Goal: Use online tool/utility: Utilize a website feature to perform a specific function

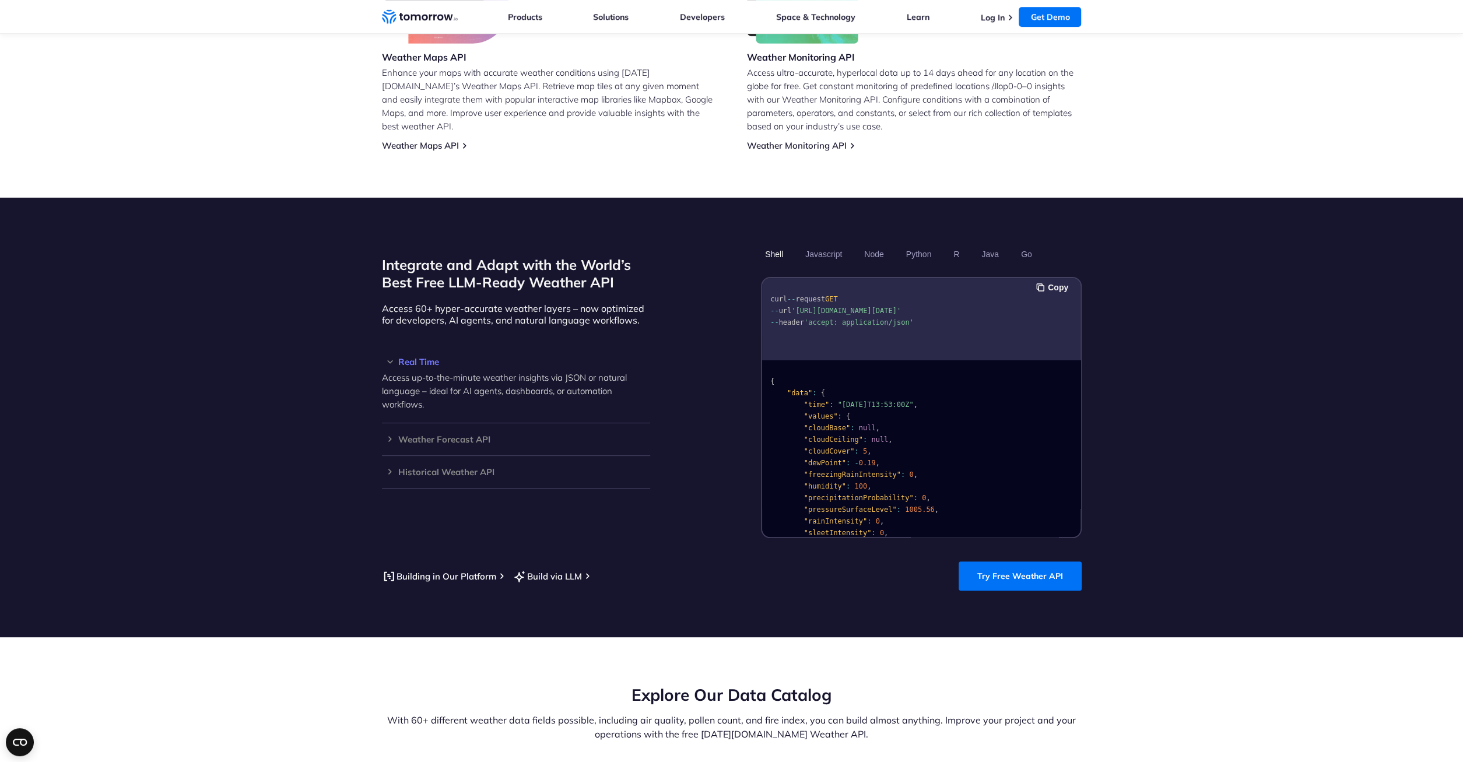
scroll to position [910, 0]
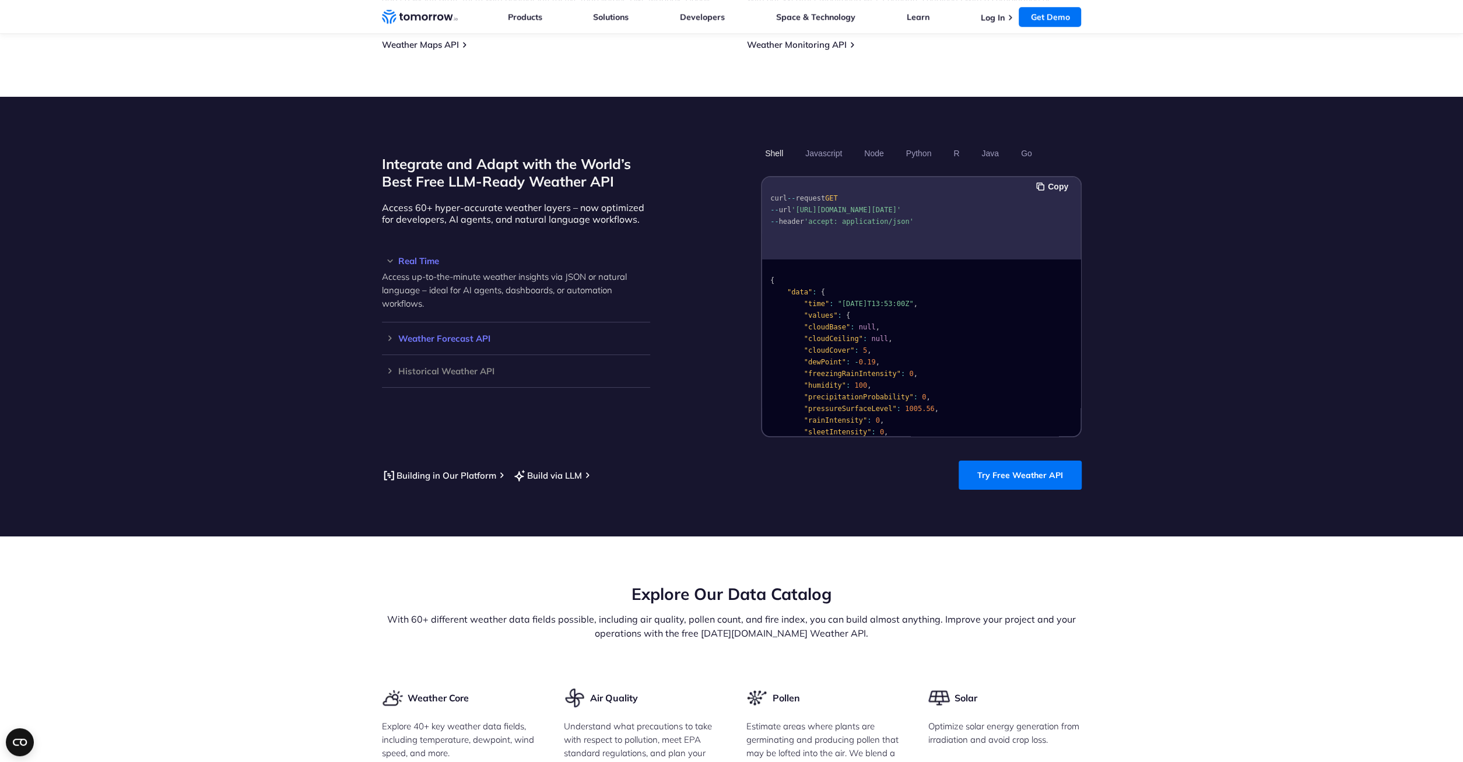
click at [392, 334] on h3 "Weather Forecast API" at bounding box center [516, 338] width 268 height 9
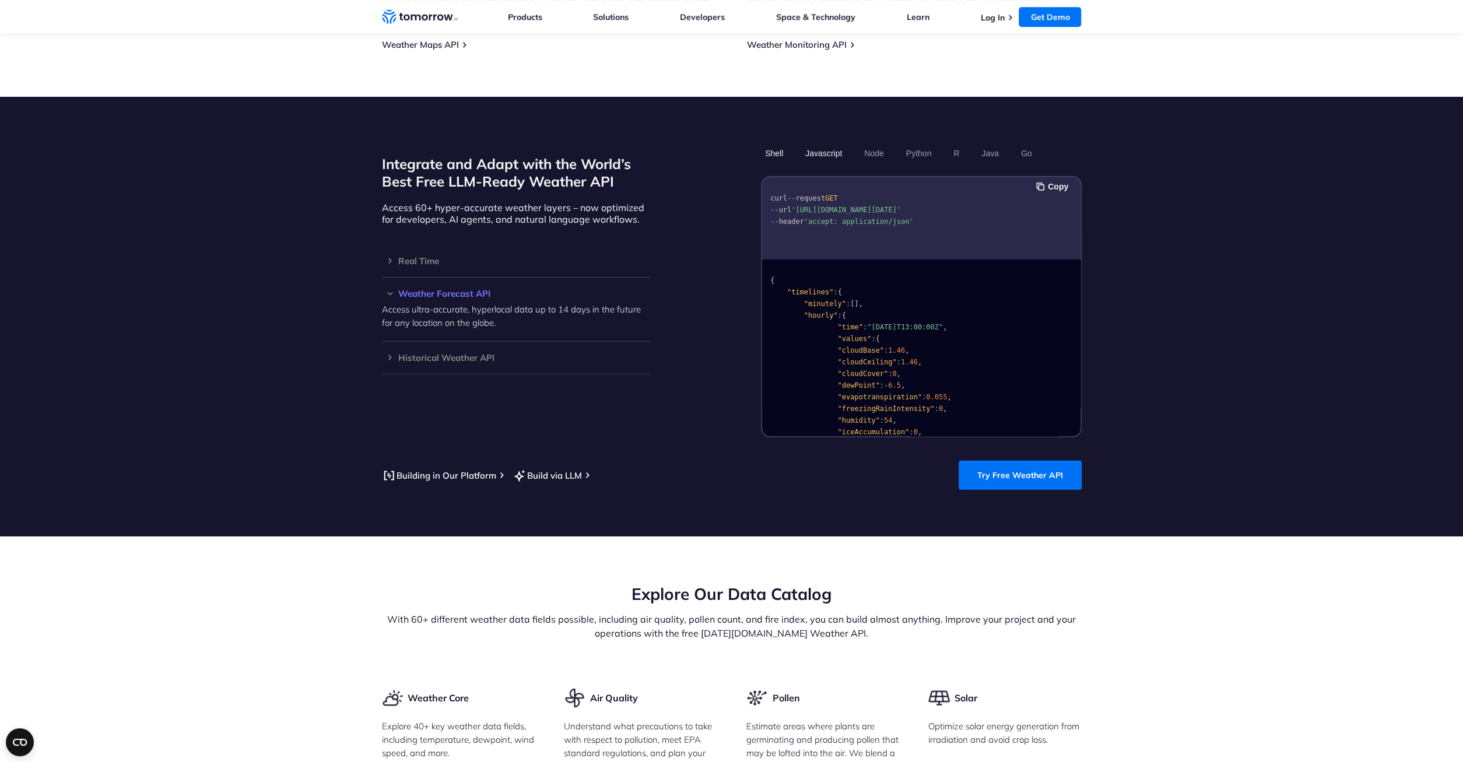
click at [830, 143] on button "Javascript" at bounding box center [823, 153] width 45 height 20
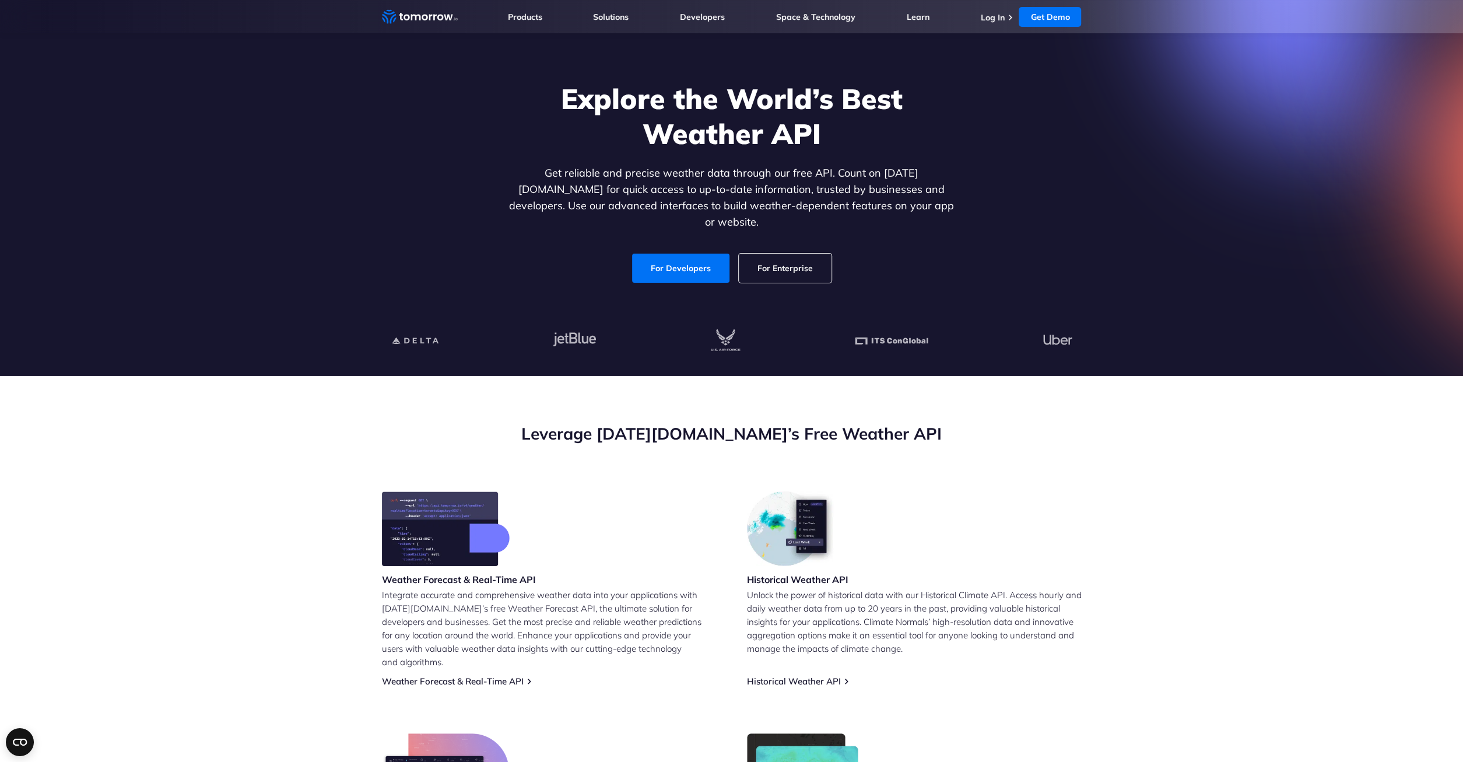
scroll to position [0, 0]
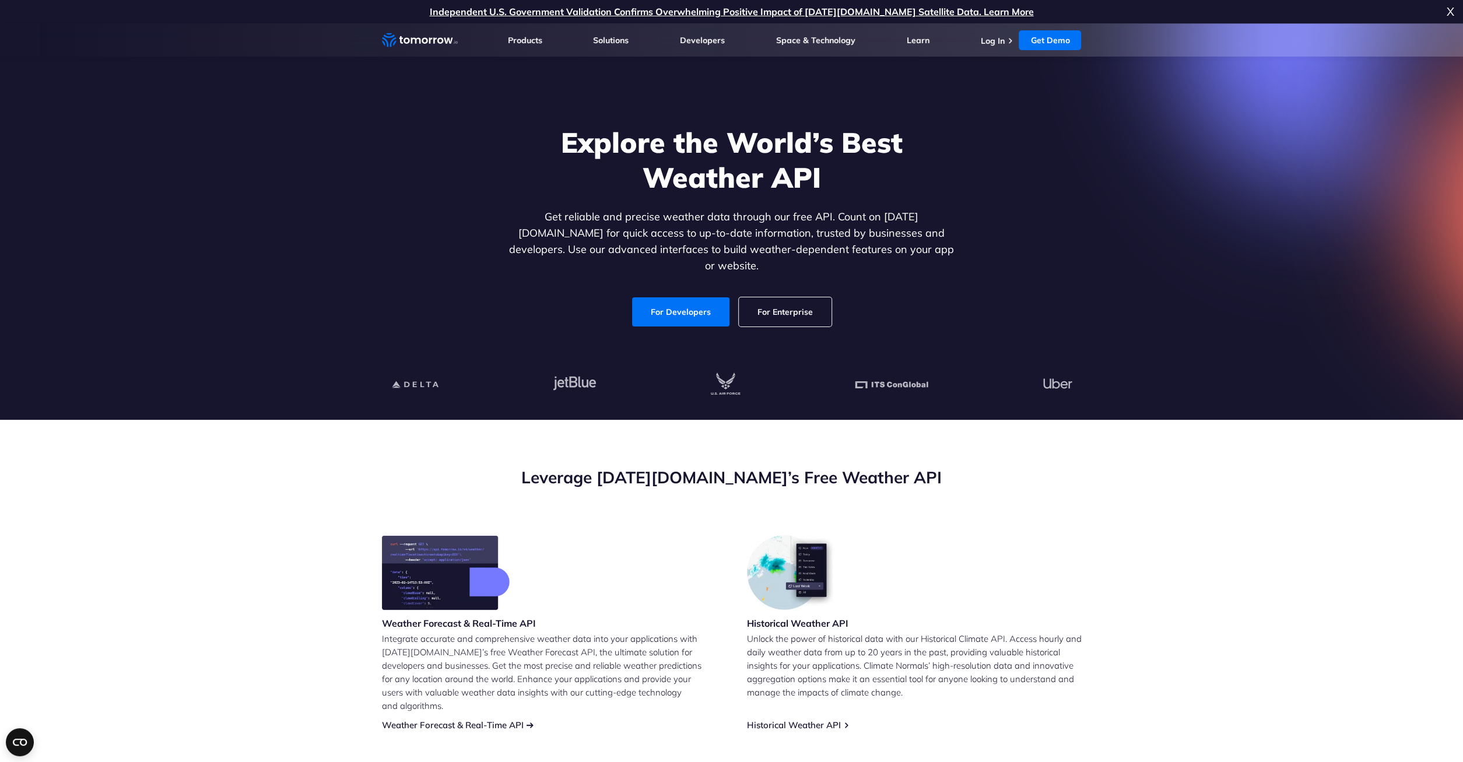
click at [509, 720] on link "Weather Forecast & Real-Time API" at bounding box center [453, 725] width 142 height 11
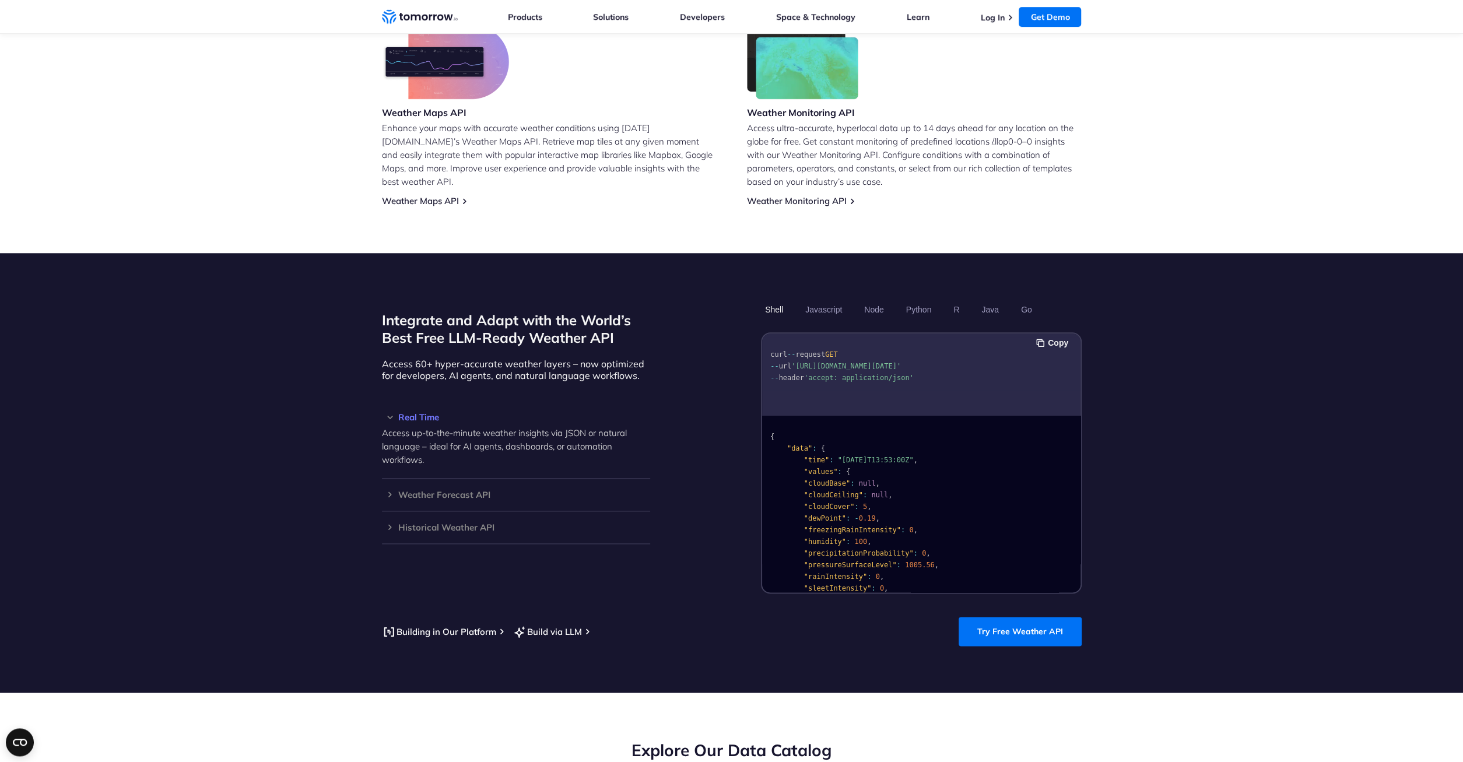
scroll to position [809, 0]
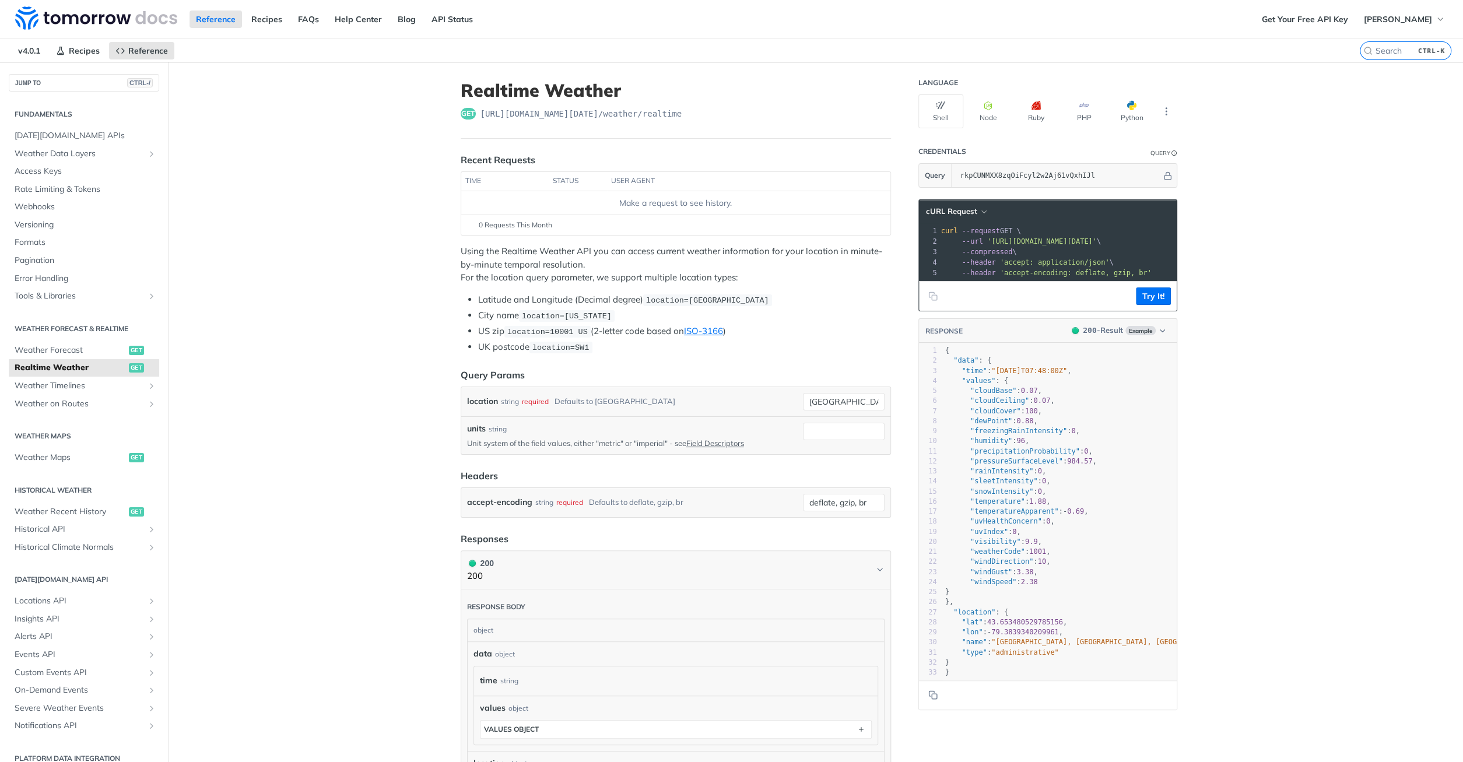
drag, startPoint x: 1114, startPoint y: 244, endPoint x: 1154, endPoint y: 246, distance: 40.3
click at [1154, 246] on div "1 curl --request GET \ 2 --url '[URL][DOMAIN_NAME][DATE]' \ 3 --compressed \ 4 …" at bounding box center [1162, 252] width 447 height 52
click at [1097, 243] on span "'[URL][DOMAIN_NAME][DATE]'" at bounding box center [1042, 241] width 110 height 8
drag, startPoint x: 1142, startPoint y: 240, endPoint x: 1203, endPoint y: 240, distance: 60.7
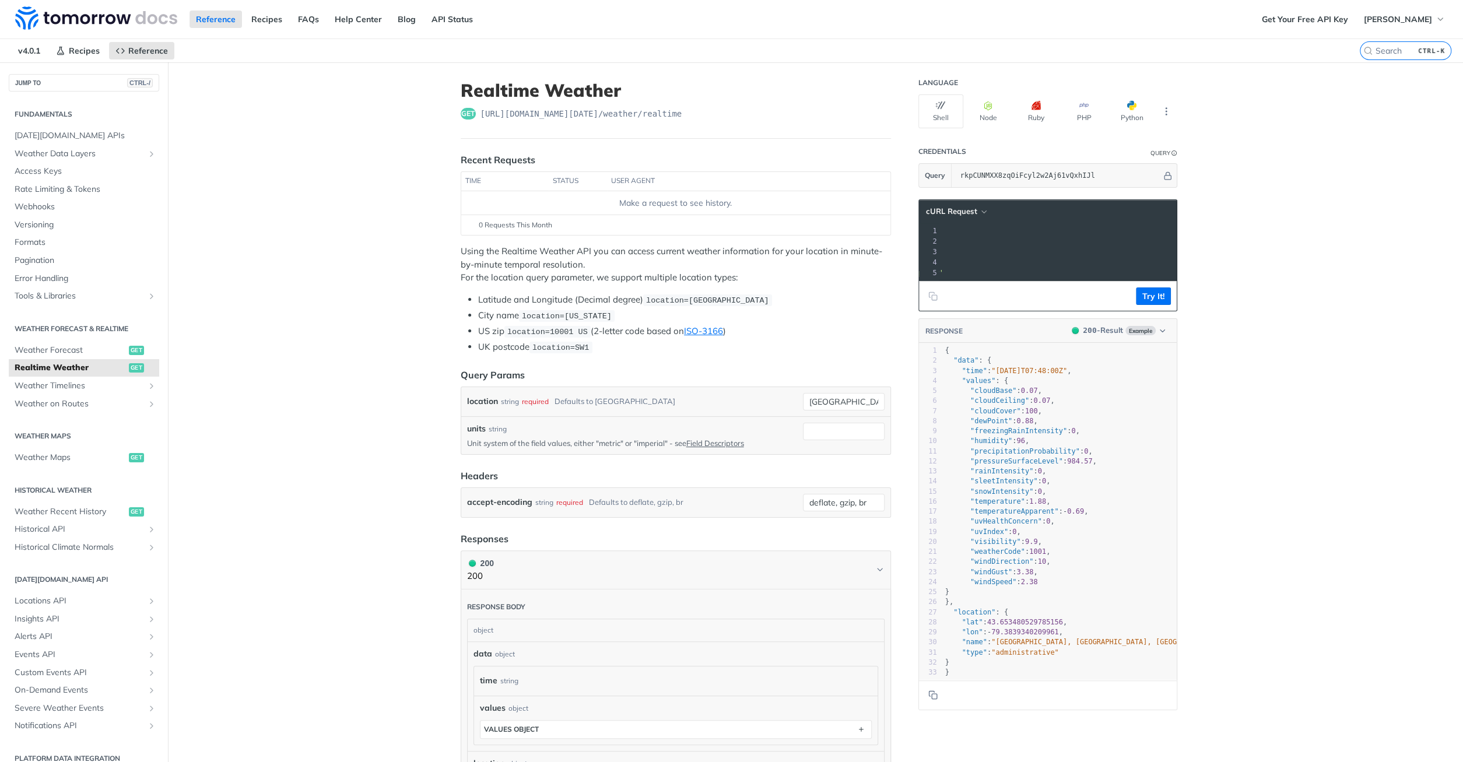
click at [1203, 240] on main "JUMP TO CTRL-/ Fundamentals [DATE][DOMAIN_NAME] APIs Weather Data Layers Core P…" at bounding box center [731, 587] width 1463 height 1050
click at [1158, 293] on button "Try It!" at bounding box center [1153, 296] width 35 height 17
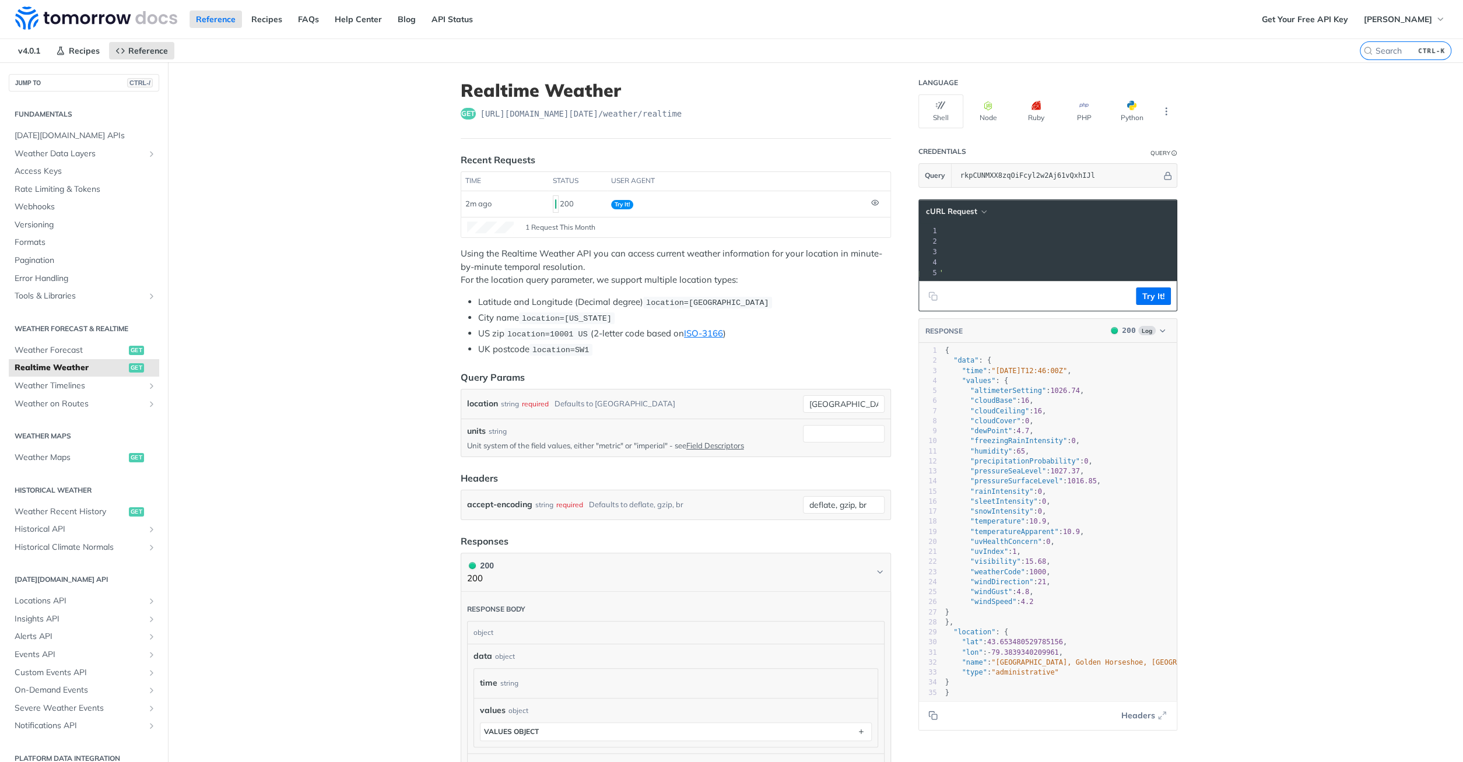
copy span "ime?location=[GEOGRAPHIC_DATA]=rkpCUNMXX8zqOiFcyl2w2Aj61vQxhIJl' \"
click at [889, 240] on span "'[URL][DOMAIN_NAME][DATE]'" at bounding box center [834, 241] width 110 height 8
drag, startPoint x: 1167, startPoint y: 239, endPoint x: 878, endPoint y: 239, distance: 289.3
click at [878, 239] on div "Realtime Weather get [URL][DOMAIN_NAME][DATE] /weather/realtime Recent Requests…" at bounding box center [816, 588] width 746 height 1052
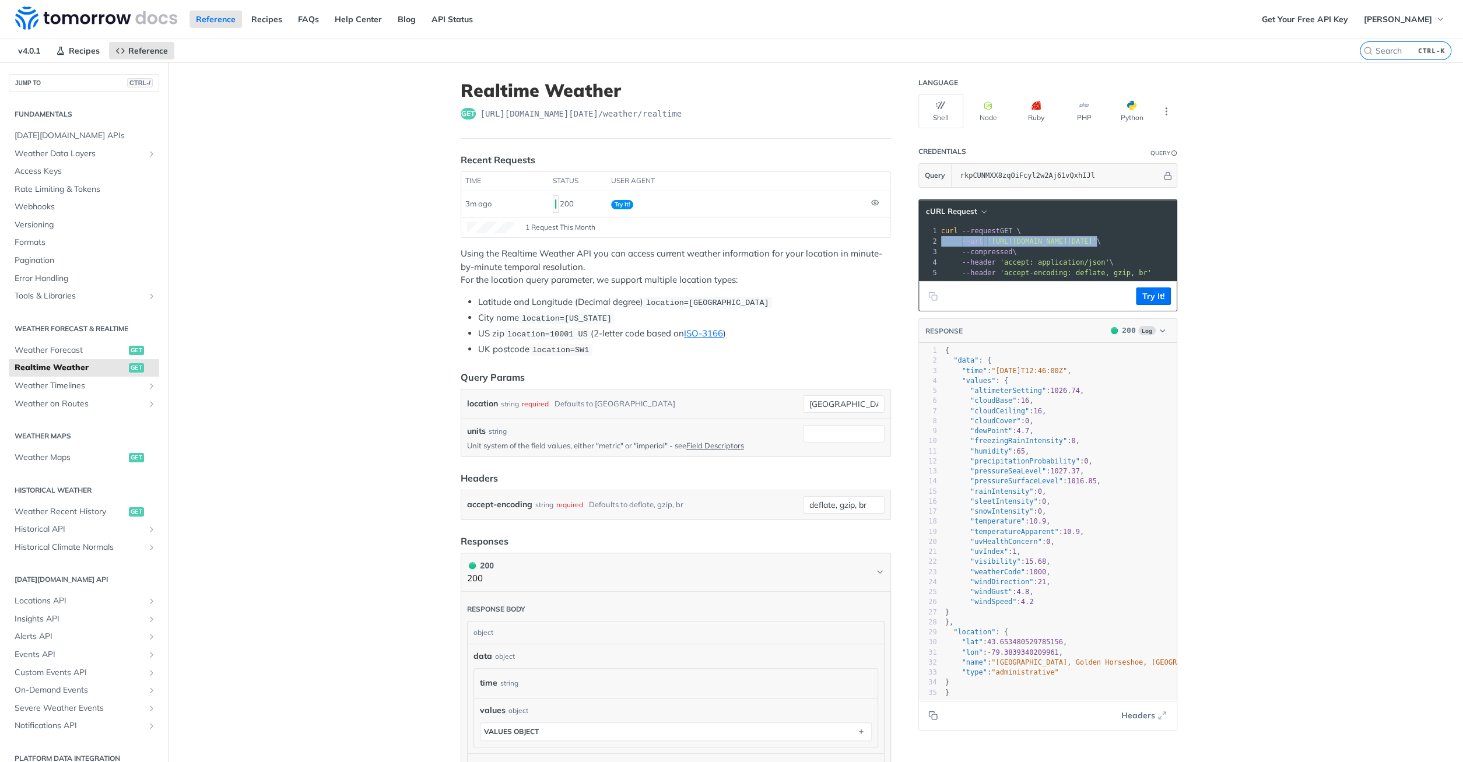
copy span "--url '[URL][DOMAIN_NAME][DATE]'"
click at [1054, 244] on span "'[URL][DOMAIN_NAME][DATE]'" at bounding box center [1042, 241] width 110 height 8
drag, startPoint x: 1072, startPoint y: 240, endPoint x: 1193, endPoint y: 243, distance: 120.2
click at [1193, 243] on main "JUMP TO CTRL-/ Fundamentals [DATE][DOMAIN_NAME] APIs Weather Data Layers Core P…" at bounding box center [731, 588] width 1463 height 1052
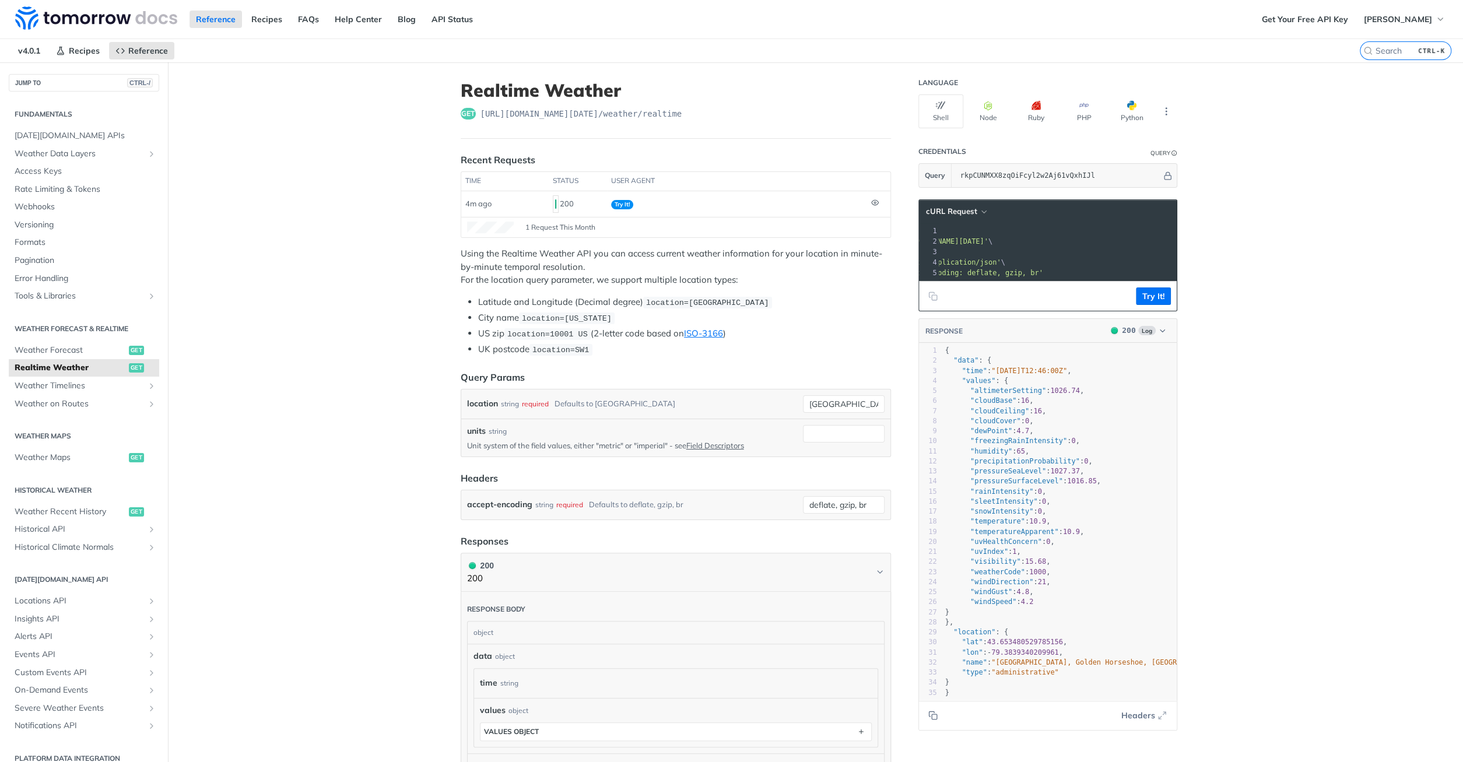
click at [988, 241] on span "'[URL][DOMAIN_NAME][DATE]'" at bounding box center [934, 241] width 110 height 8
click at [1128, 173] on input "rkpCUNMXX8zqOiFcyl2w2Aj61vQxhIJl" at bounding box center [1058, 175] width 207 height 23
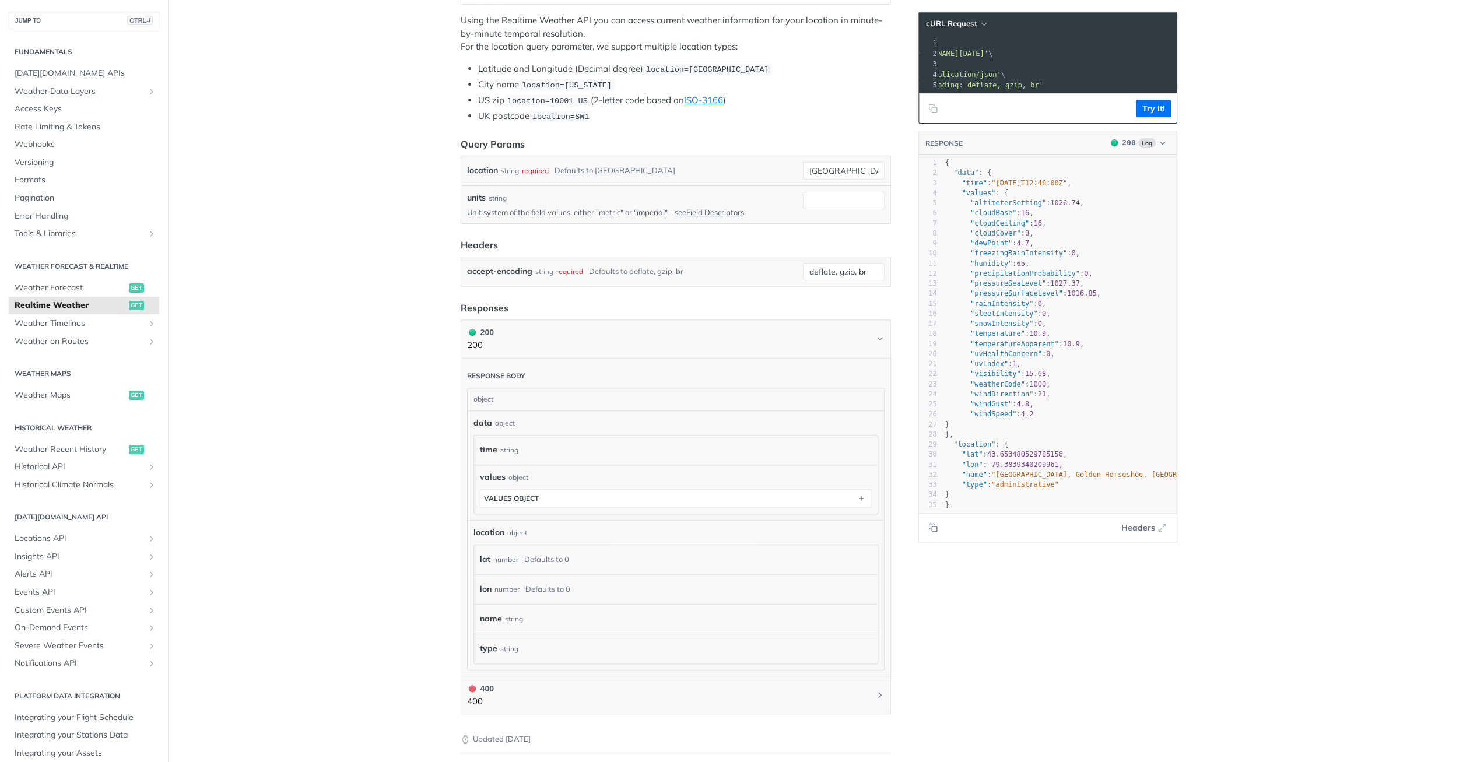
scroll to position [0, 0]
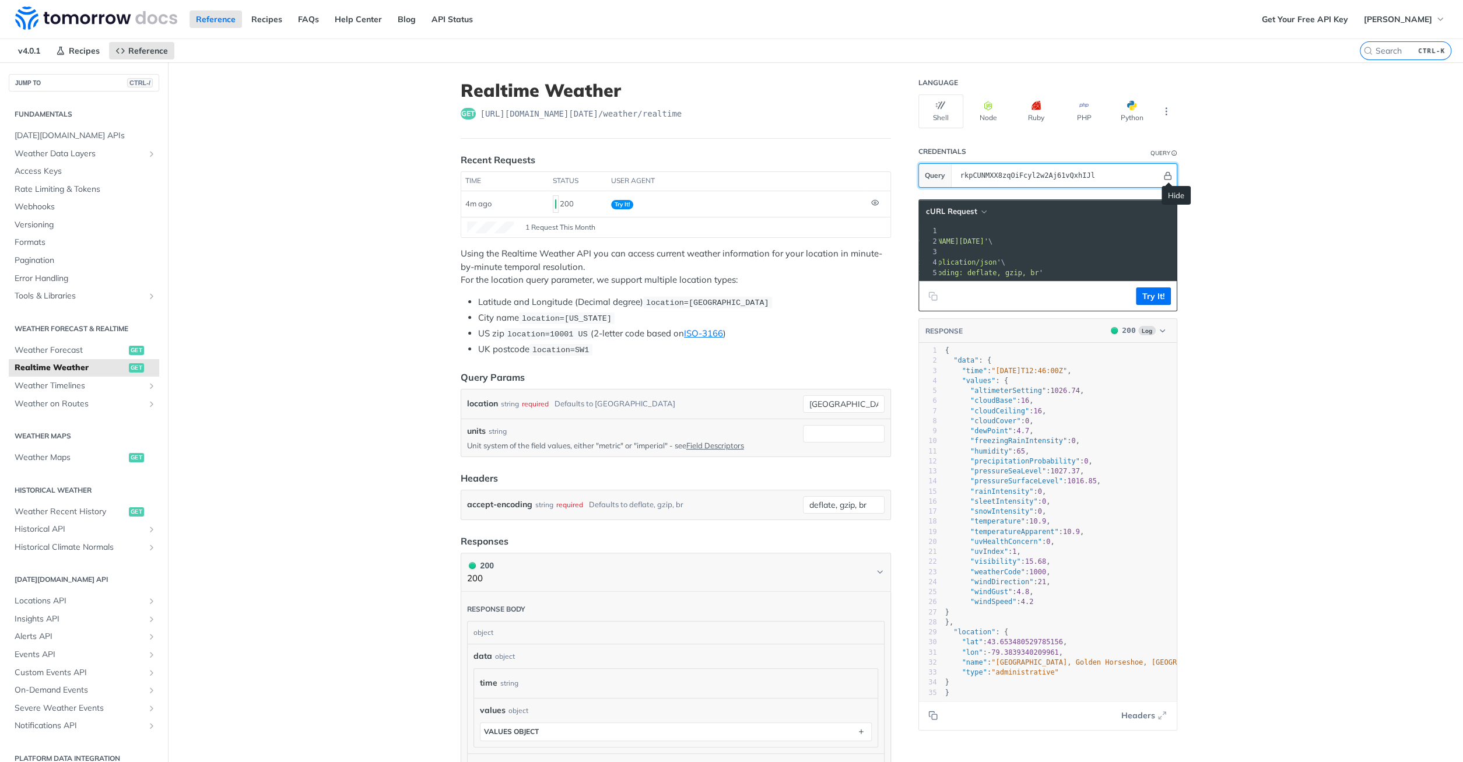
click at [1166, 176] on icon "Hide" at bounding box center [1167, 175] width 9 height 9
click at [1168, 177] on icon "Show" at bounding box center [1168, 175] width 9 height 9
click at [988, 244] on span "'[URL][DOMAIN_NAME][DATE]'" at bounding box center [934, 241] width 110 height 8
click at [985, 212] on icon "button" at bounding box center [984, 212] width 9 height 9
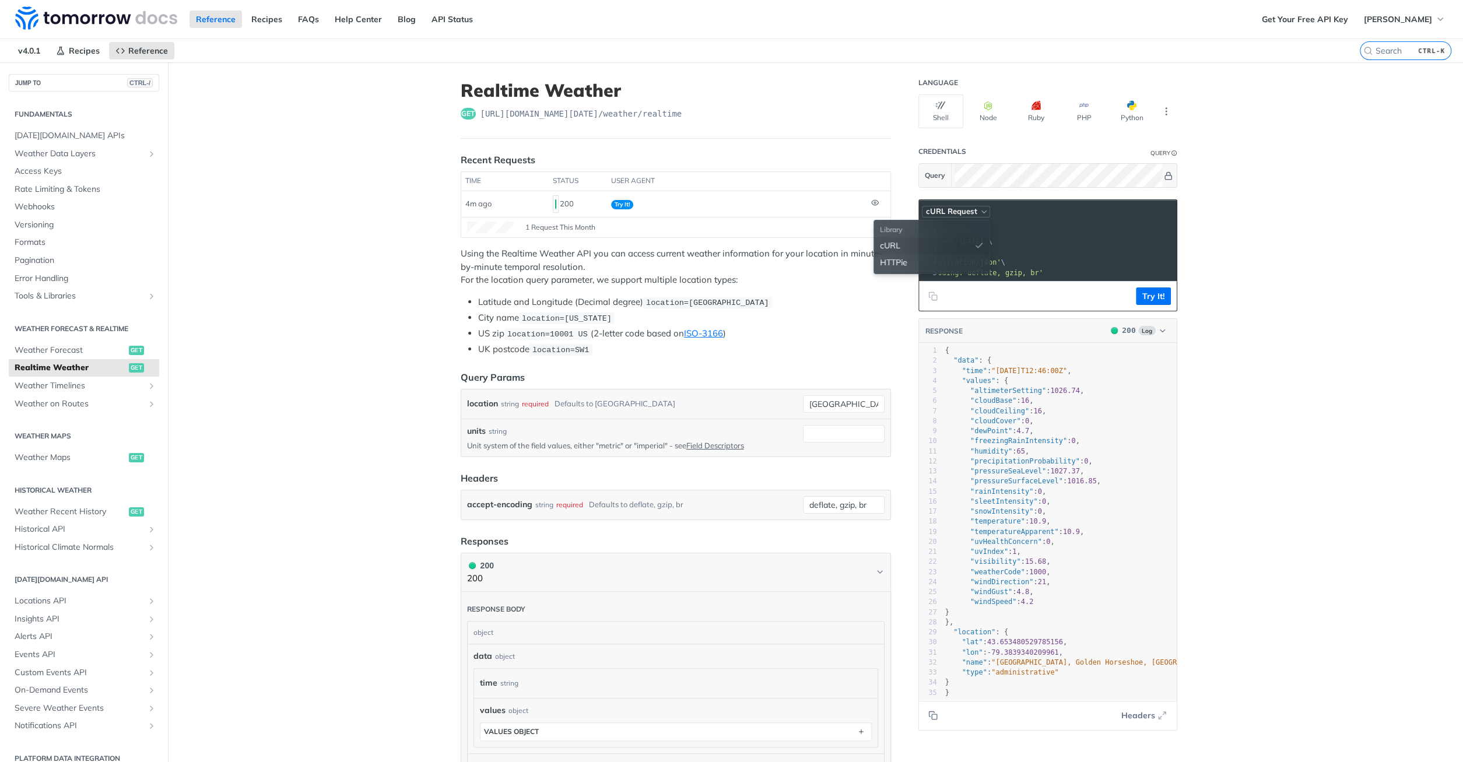
click at [985, 212] on icon "button" at bounding box center [984, 212] width 9 height 9
click at [988, 241] on span "'[URL][DOMAIN_NAME][DATE]'" at bounding box center [934, 241] width 110 height 8
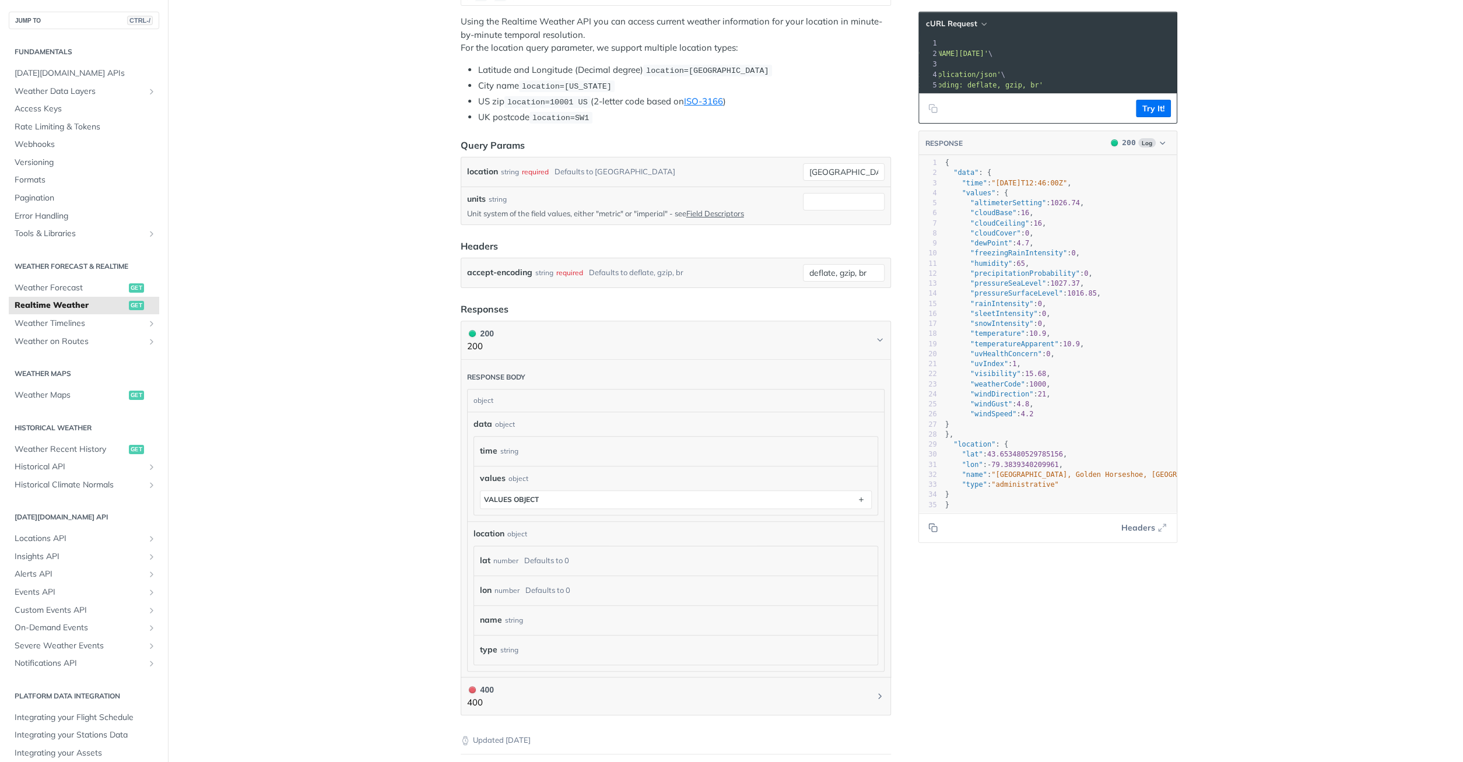
scroll to position [233, 0]
drag, startPoint x: 858, startPoint y: 166, endPoint x: 744, endPoint y: 166, distance: 114.9
click at [803, 166] on input "[GEOGRAPHIC_DATA]" at bounding box center [844, 170] width 82 height 17
paste input "38.116594098418666,23.561414944469778"
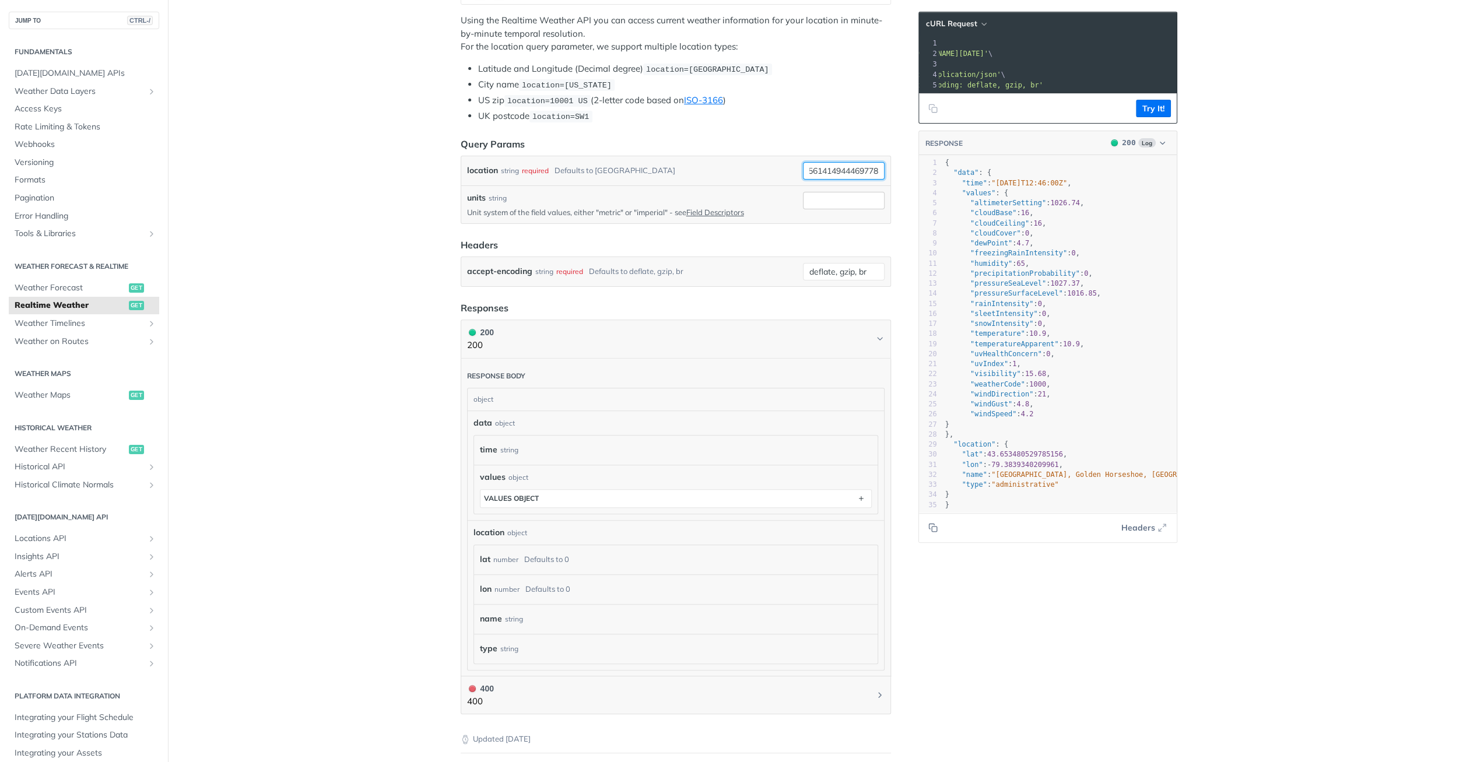
type input "38.116594098418666,23.561414944469778"
click at [844, 195] on input "units" at bounding box center [844, 200] width 82 height 17
type input "metric"
click at [901, 304] on article "Realtime Weather get [URL][DOMAIN_NAME][DATE] /weather/realtime Recent Requests…" at bounding box center [676, 355] width 467 height 1052
click at [1160, 107] on button "Try It!" at bounding box center [1153, 108] width 35 height 17
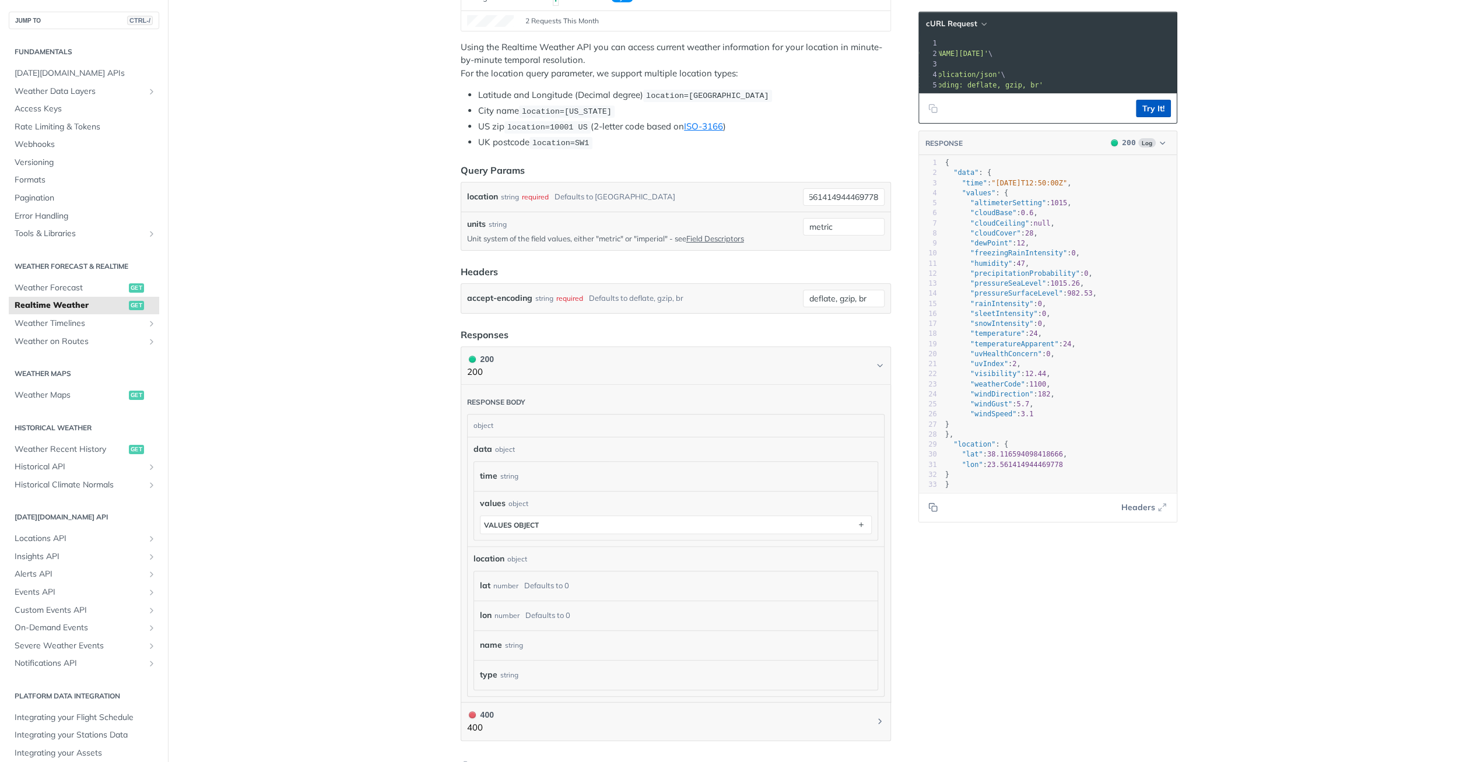
scroll to position [259, 0]
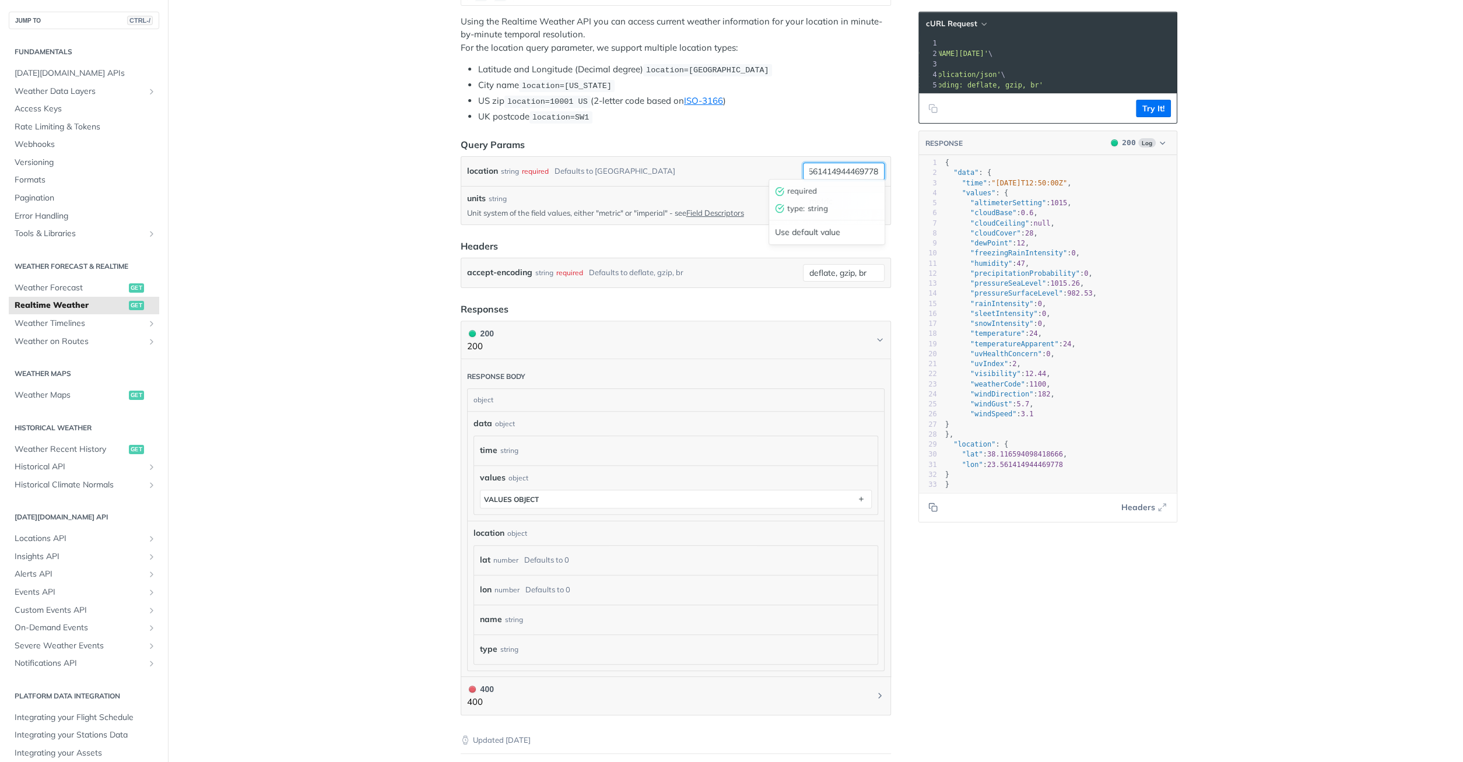
click at [857, 169] on input "38.116594098418666,23.561414944469778" at bounding box center [844, 171] width 82 height 17
paste input "38.00302854392565, 23.882483661620476"
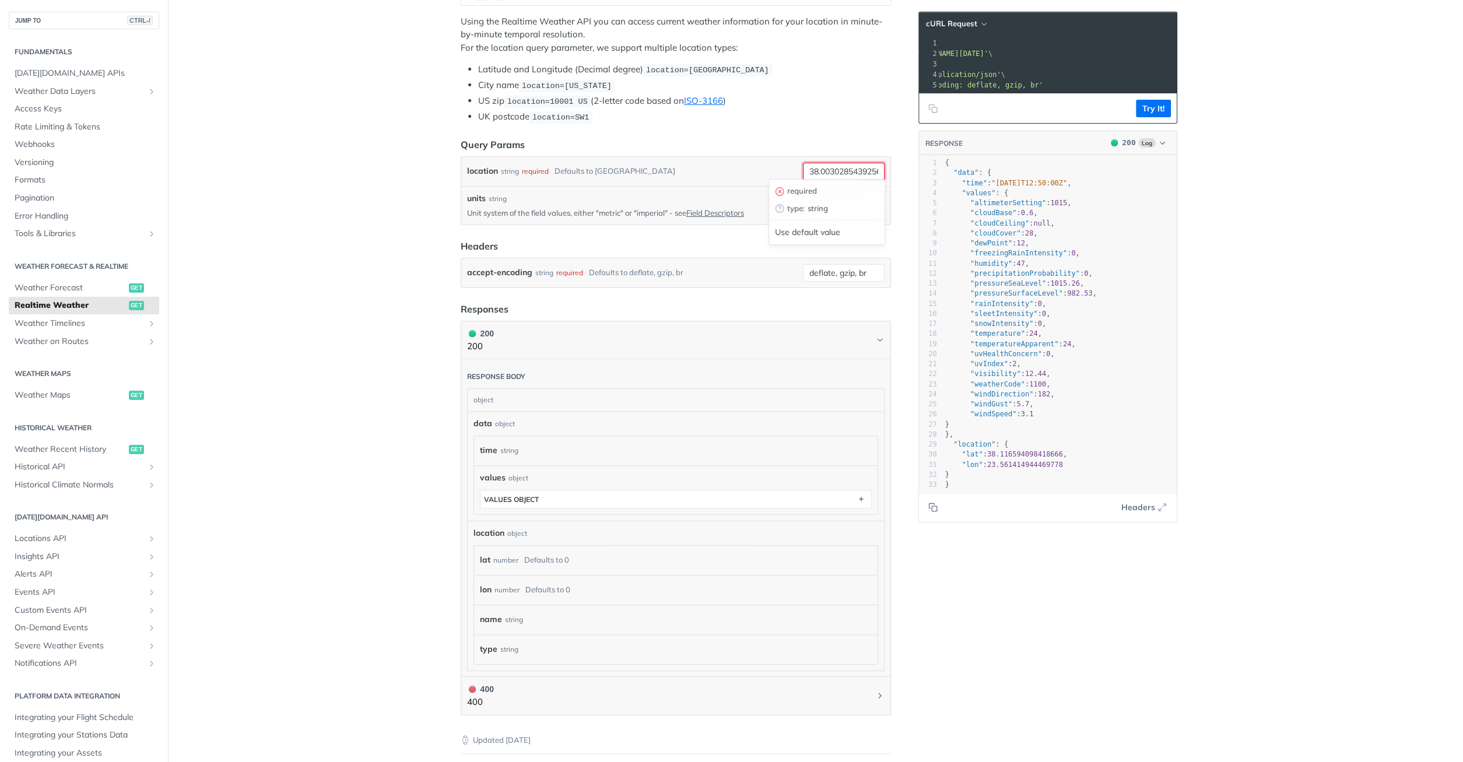
scroll to position [0, 100]
type input "38.00302854392565, 23.882483661620476"
click at [882, 400] on div "object data object time string values object values object location object lat …" at bounding box center [676, 530] width 416 height 282
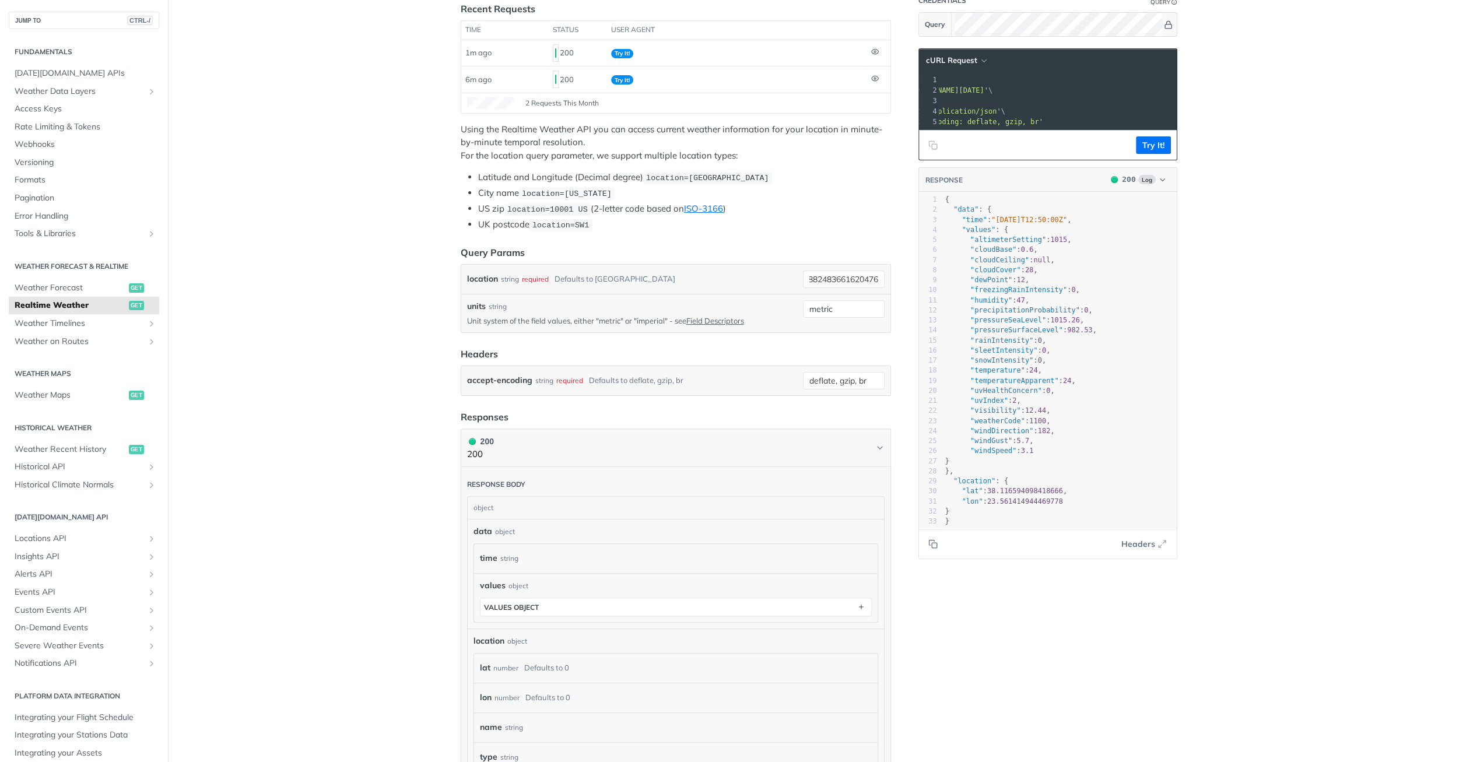
scroll to position [0, 0]
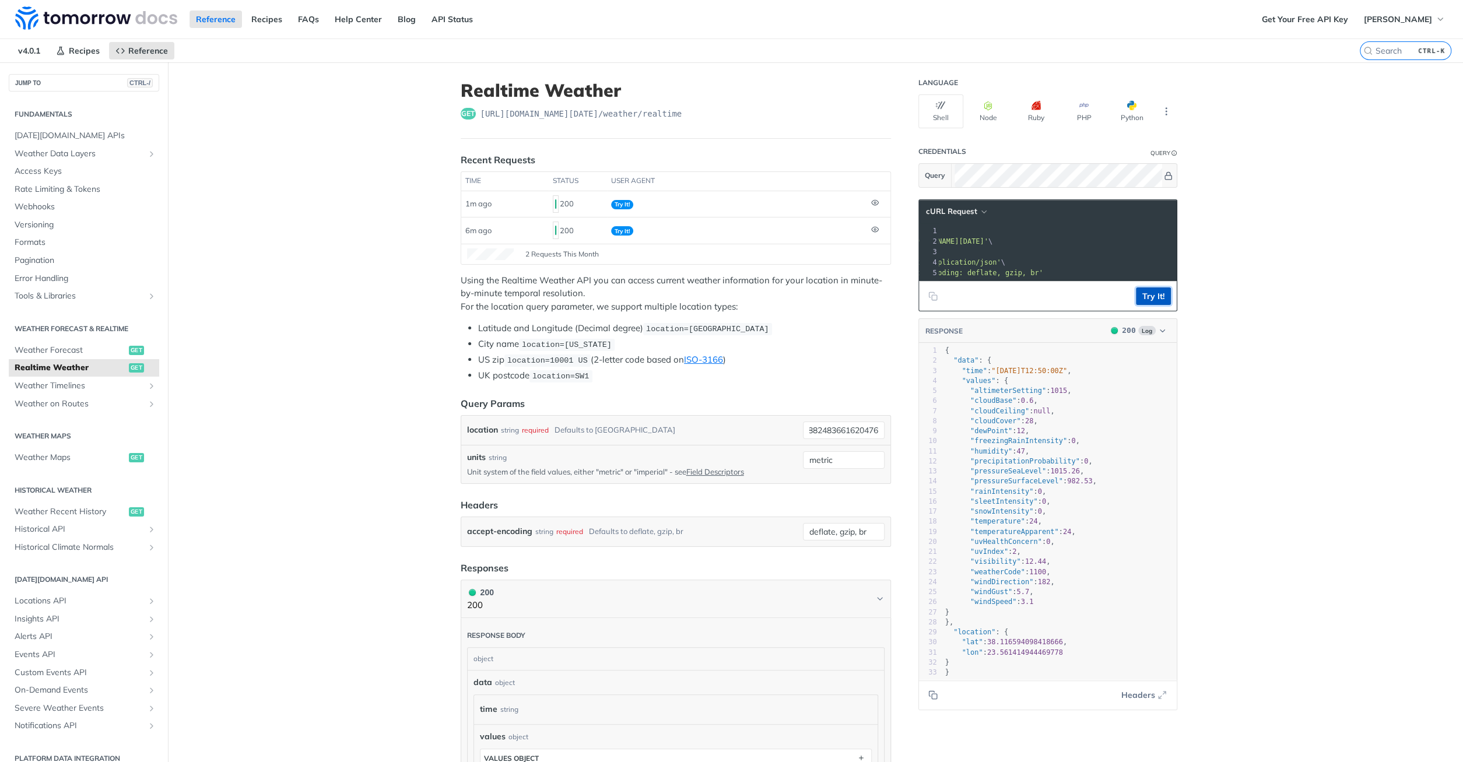
click at [1152, 298] on button "Try It!" at bounding box center [1153, 296] width 35 height 17
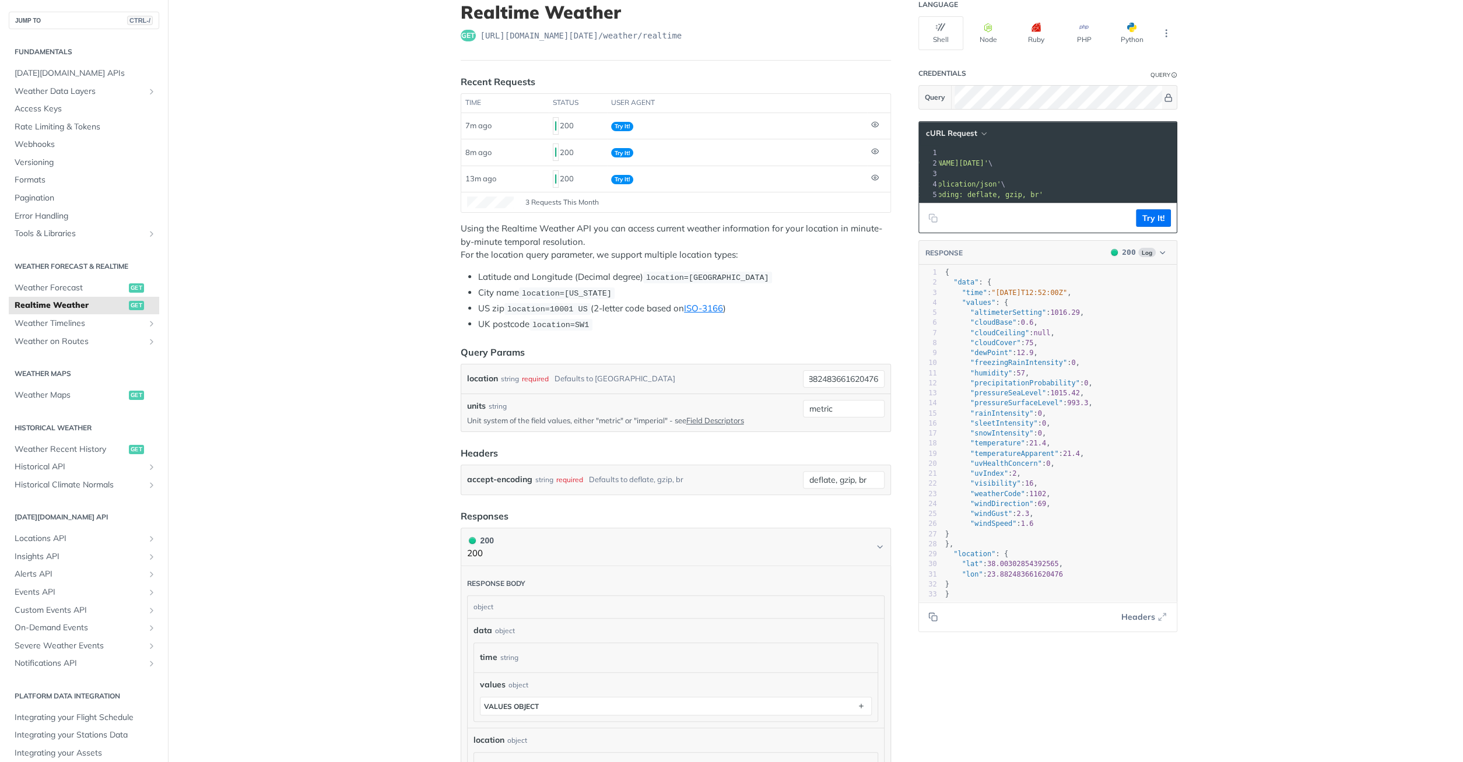
scroll to position [117, 0]
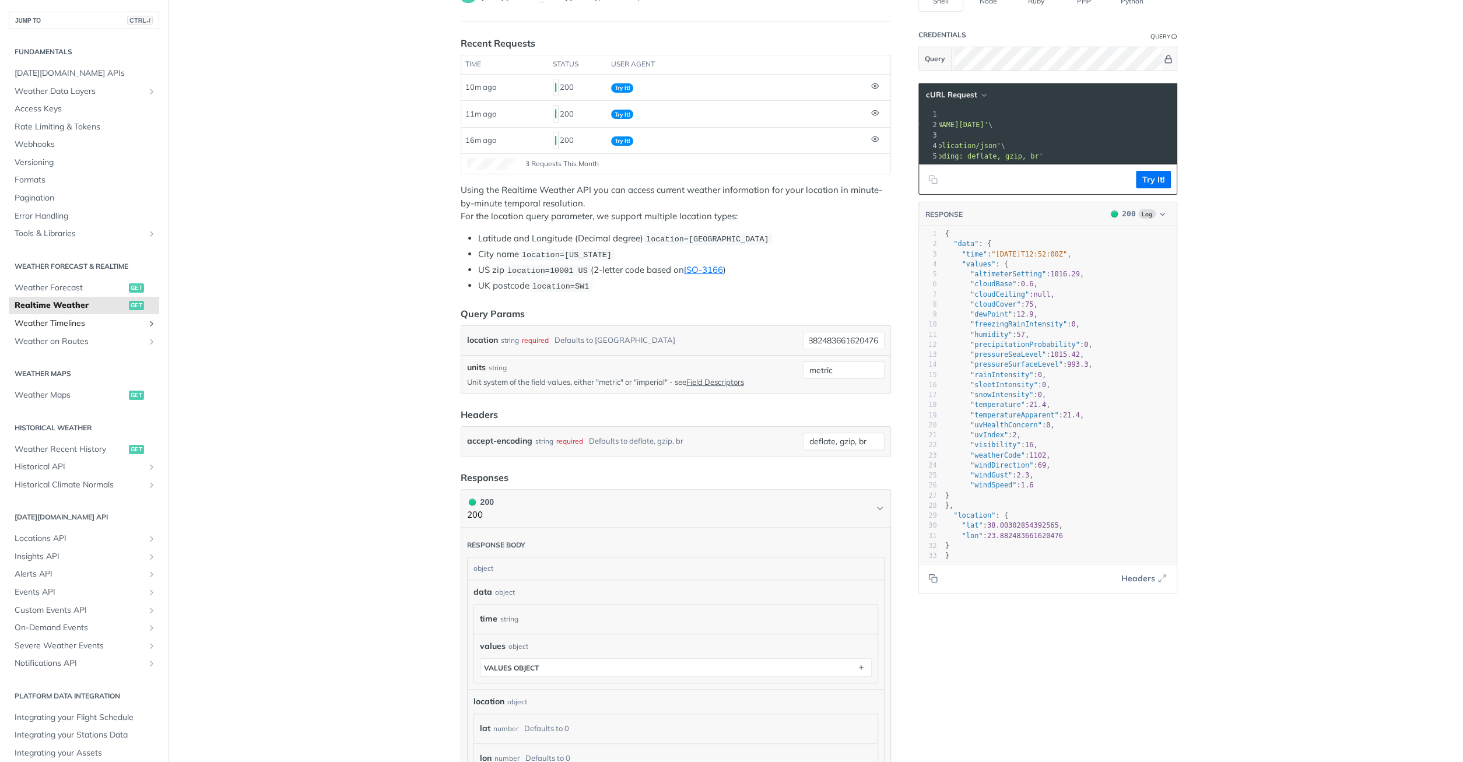
click at [146, 323] on link "Weather Timelines" at bounding box center [84, 323] width 150 height 17
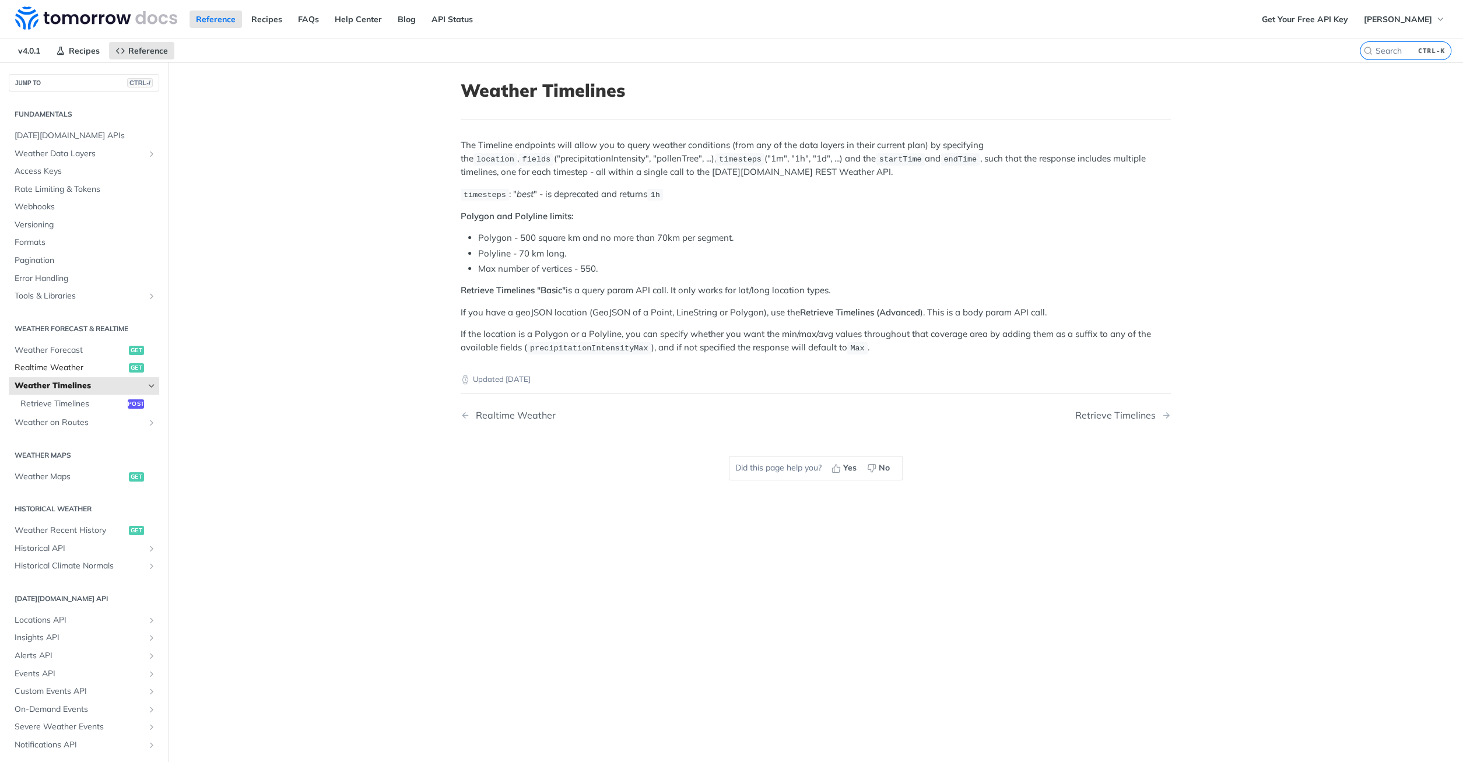
click at [63, 369] on span "Realtime Weather" at bounding box center [70, 368] width 111 height 12
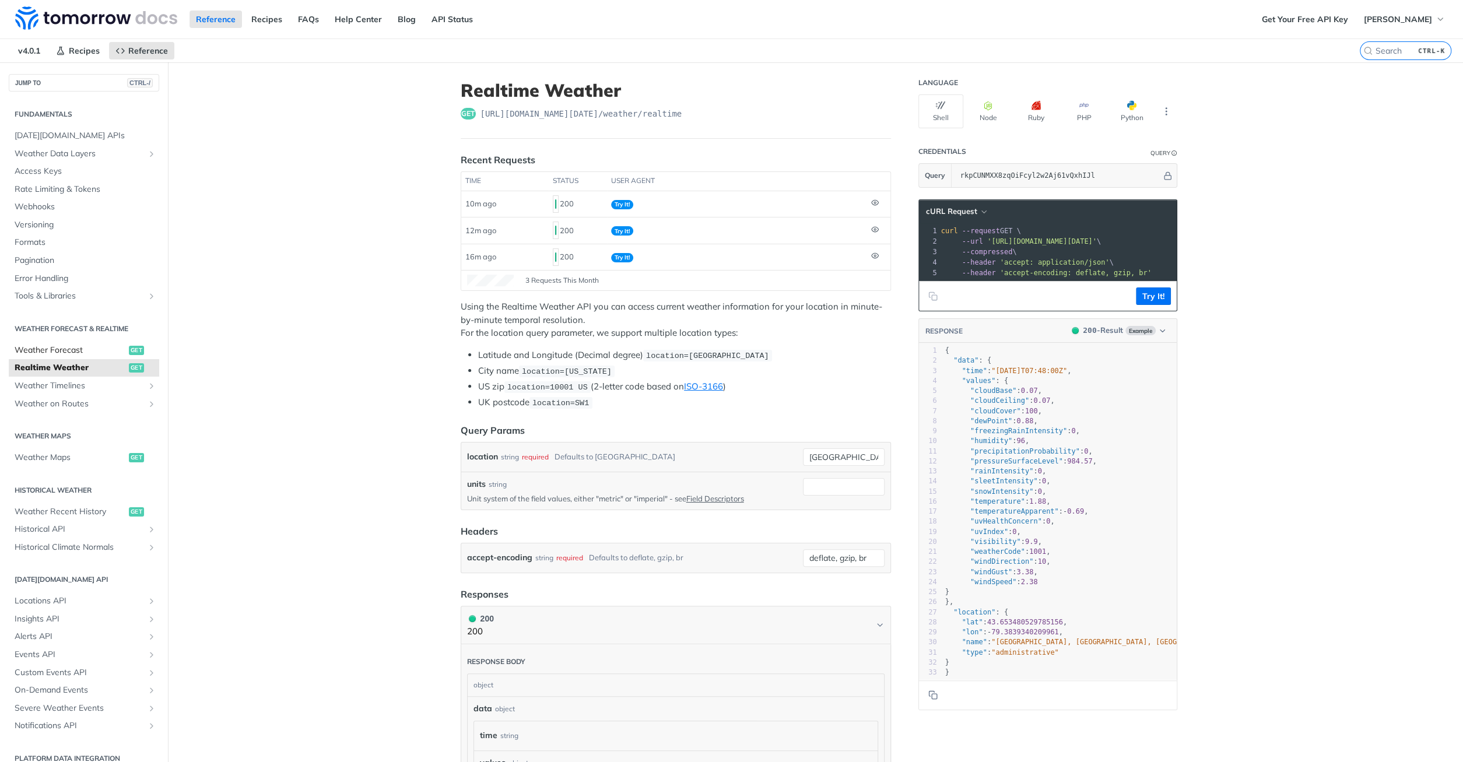
click at [72, 352] on span "Weather Forecast" at bounding box center [70, 351] width 111 height 12
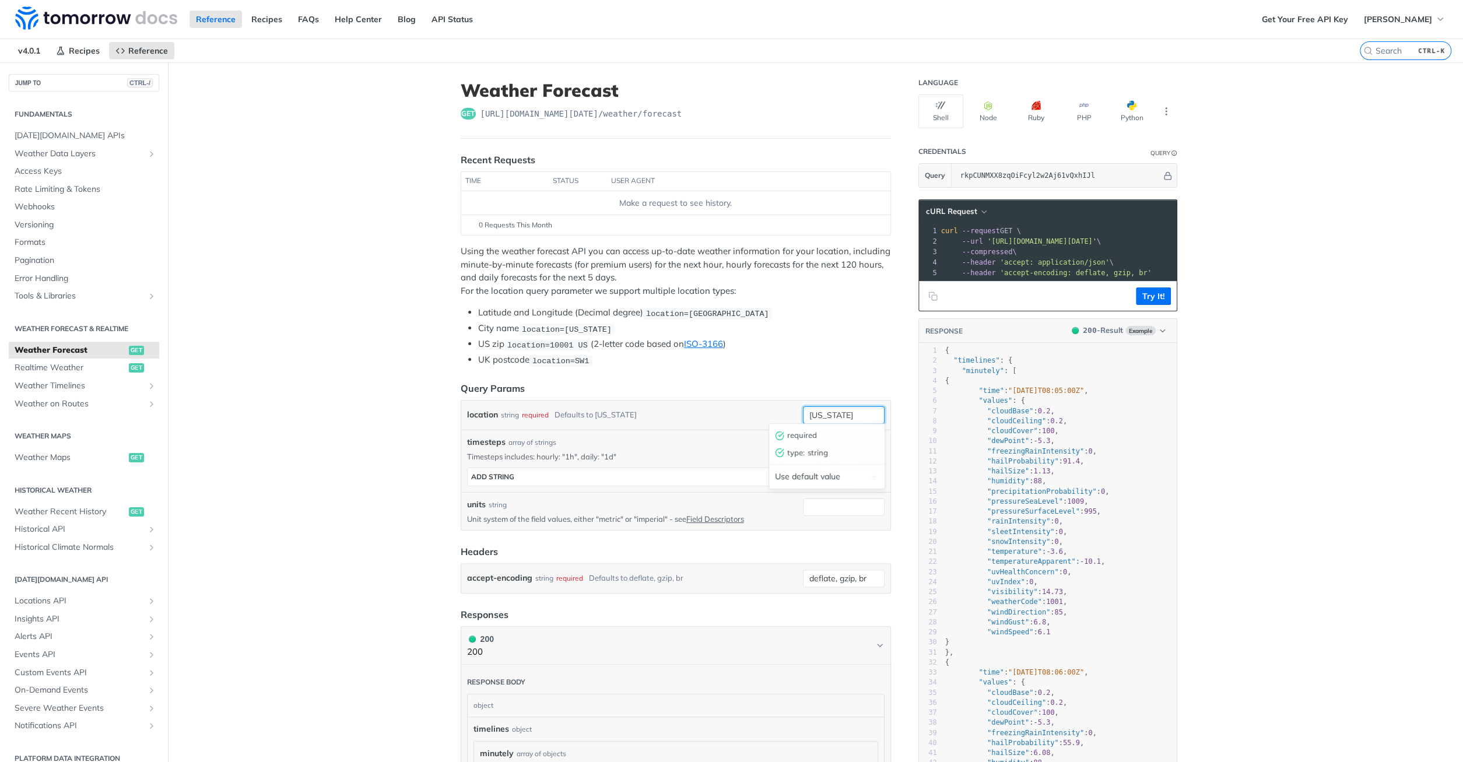
drag, startPoint x: 850, startPoint y: 410, endPoint x: 767, endPoint y: 409, distance: 82.8
click at [803, 409] on input "[US_STATE]" at bounding box center [844, 414] width 82 height 17
paste input "38.00302854392565, 23.882483661620476"
type input "38.00302854392565, 23.882483661620476"
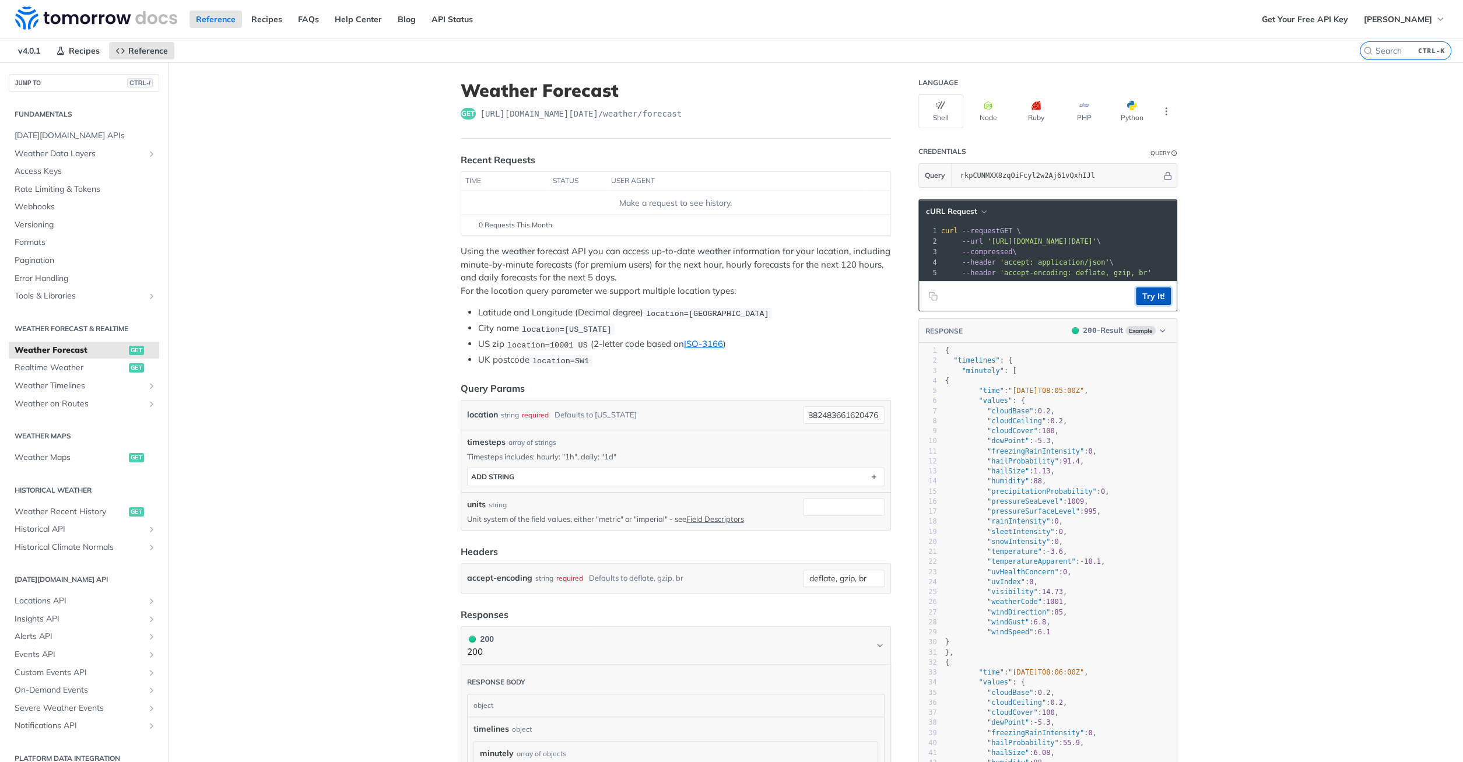
click at [1150, 294] on button "Try It!" at bounding box center [1153, 296] width 35 height 17
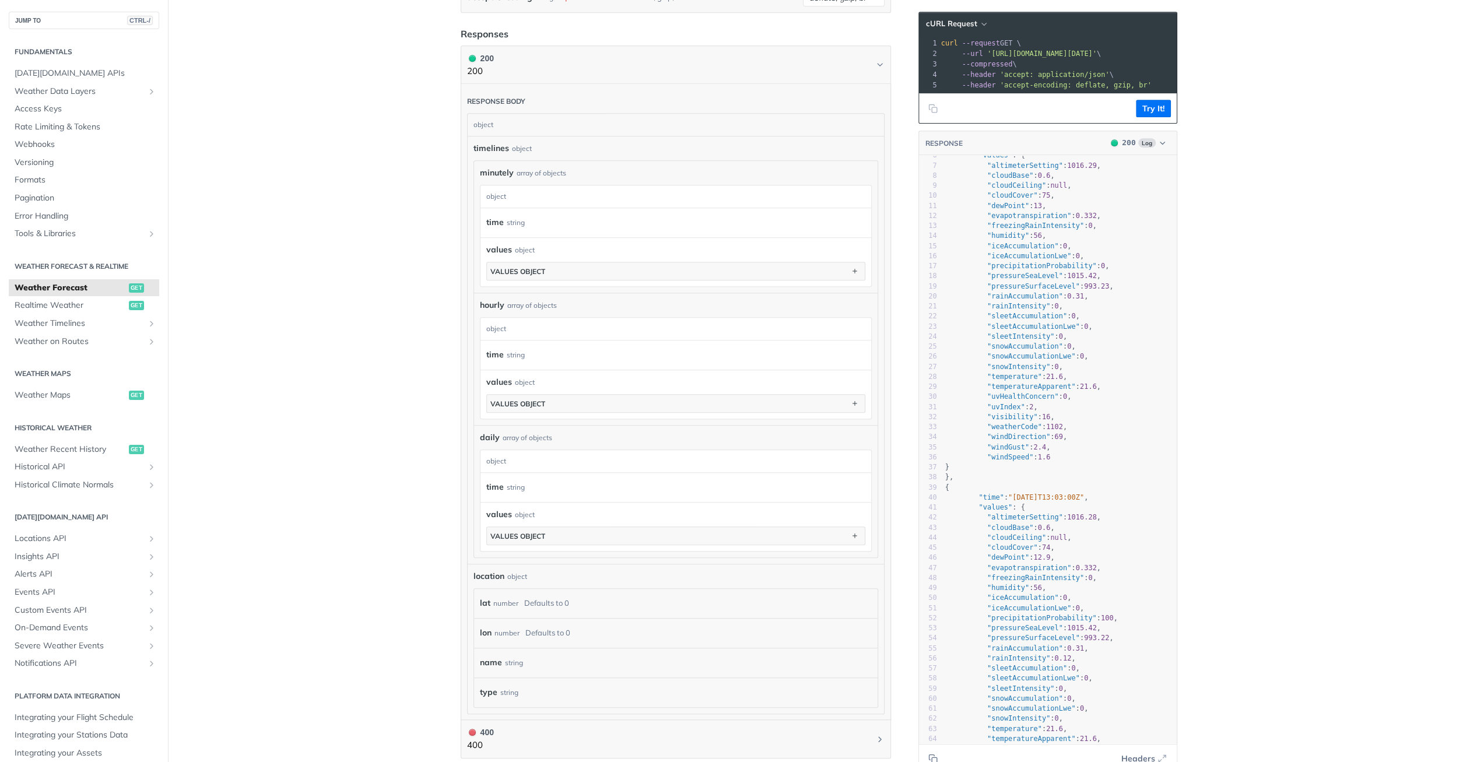
scroll to position [0, 0]
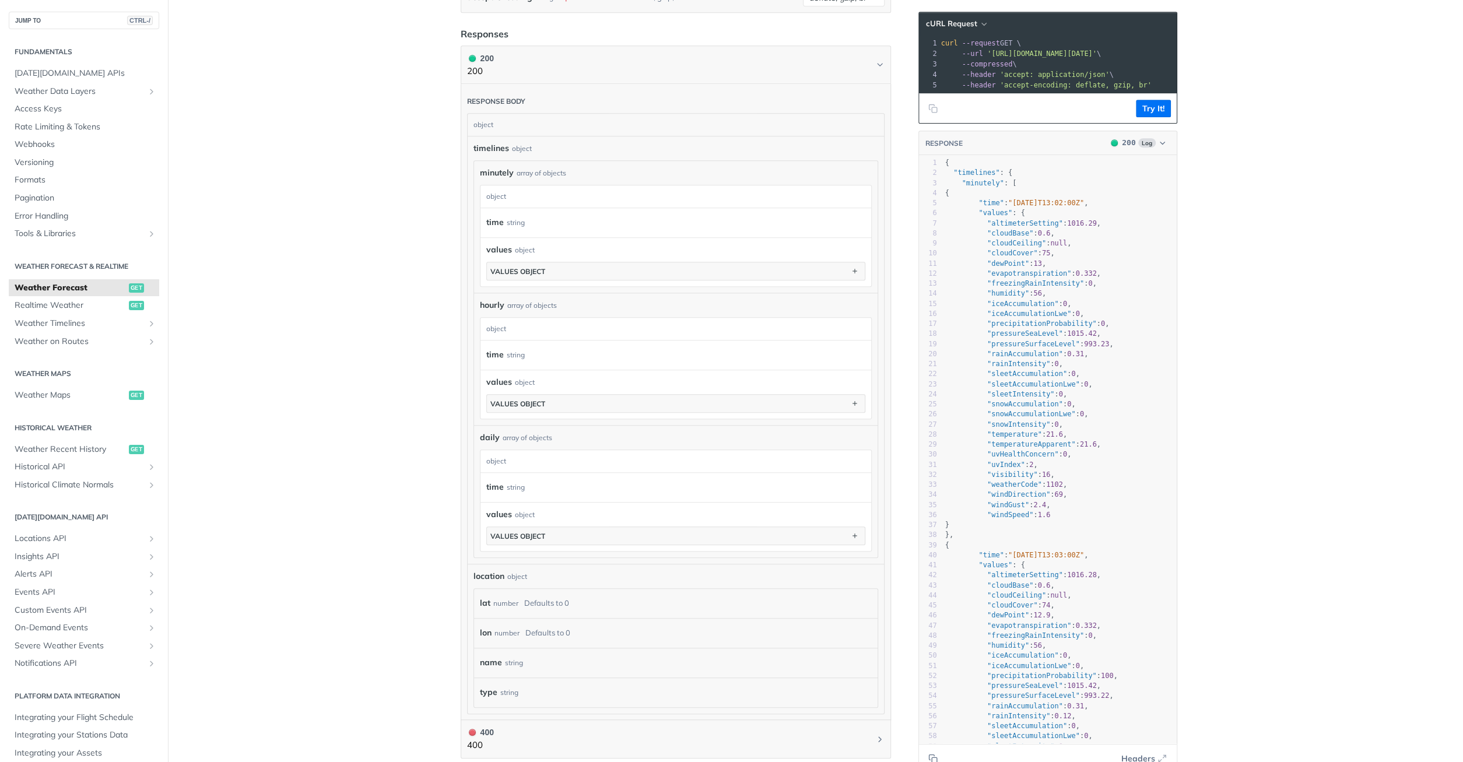
click at [1021, 220] on span ""altimeterSetting"" at bounding box center [1025, 223] width 76 height 8
type textarea "altimeterSetting"
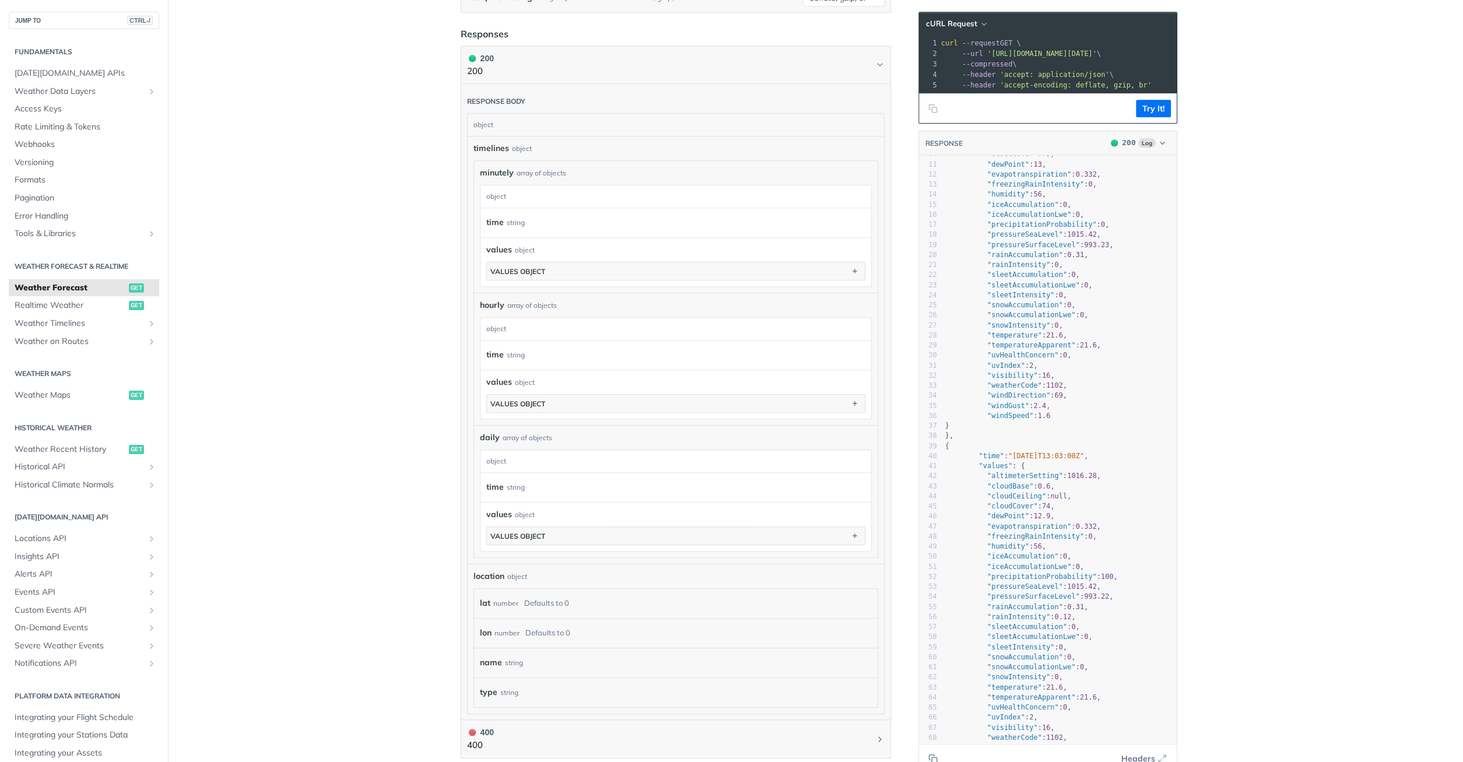
scroll to position [0, 0]
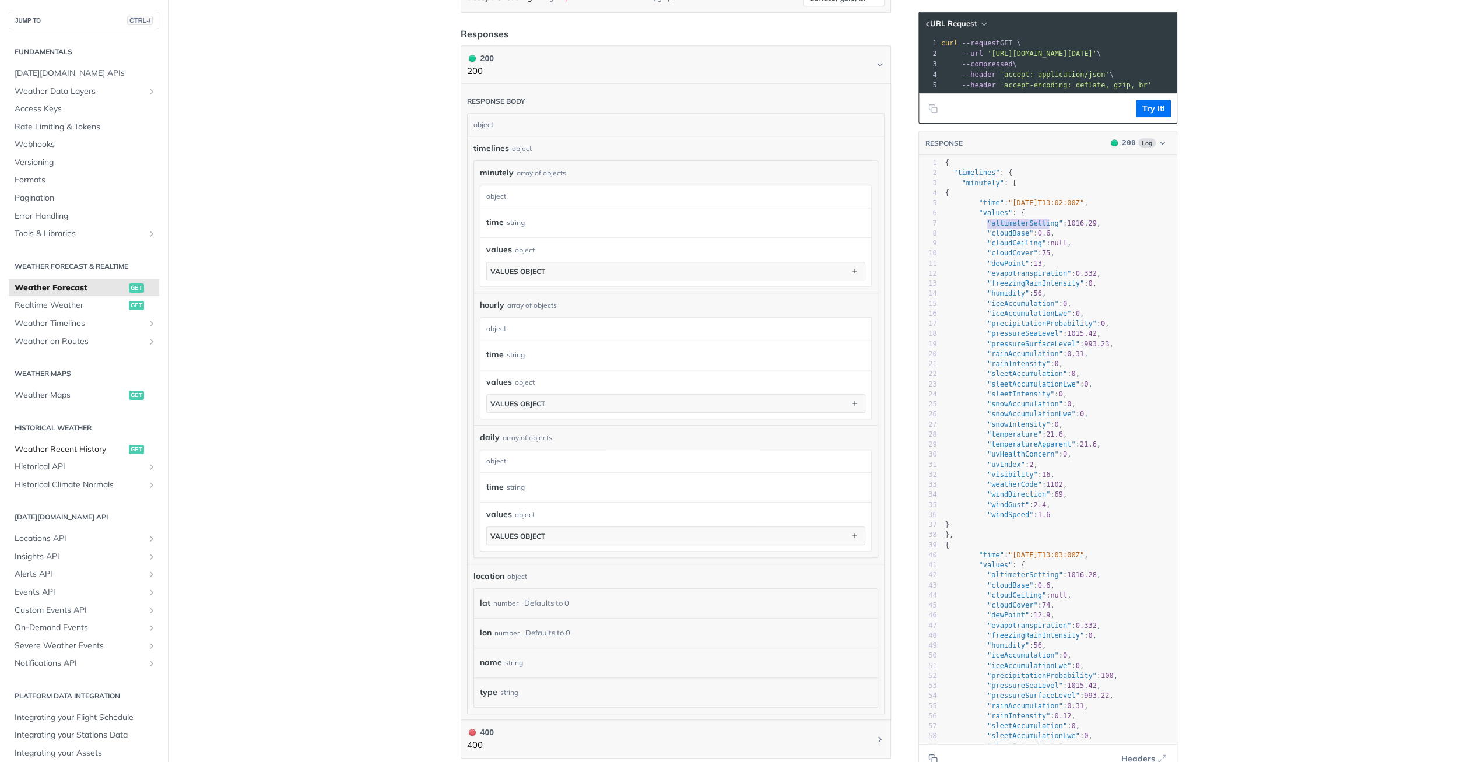
click at [92, 448] on span "Weather Recent History" at bounding box center [70, 450] width 111 height 12
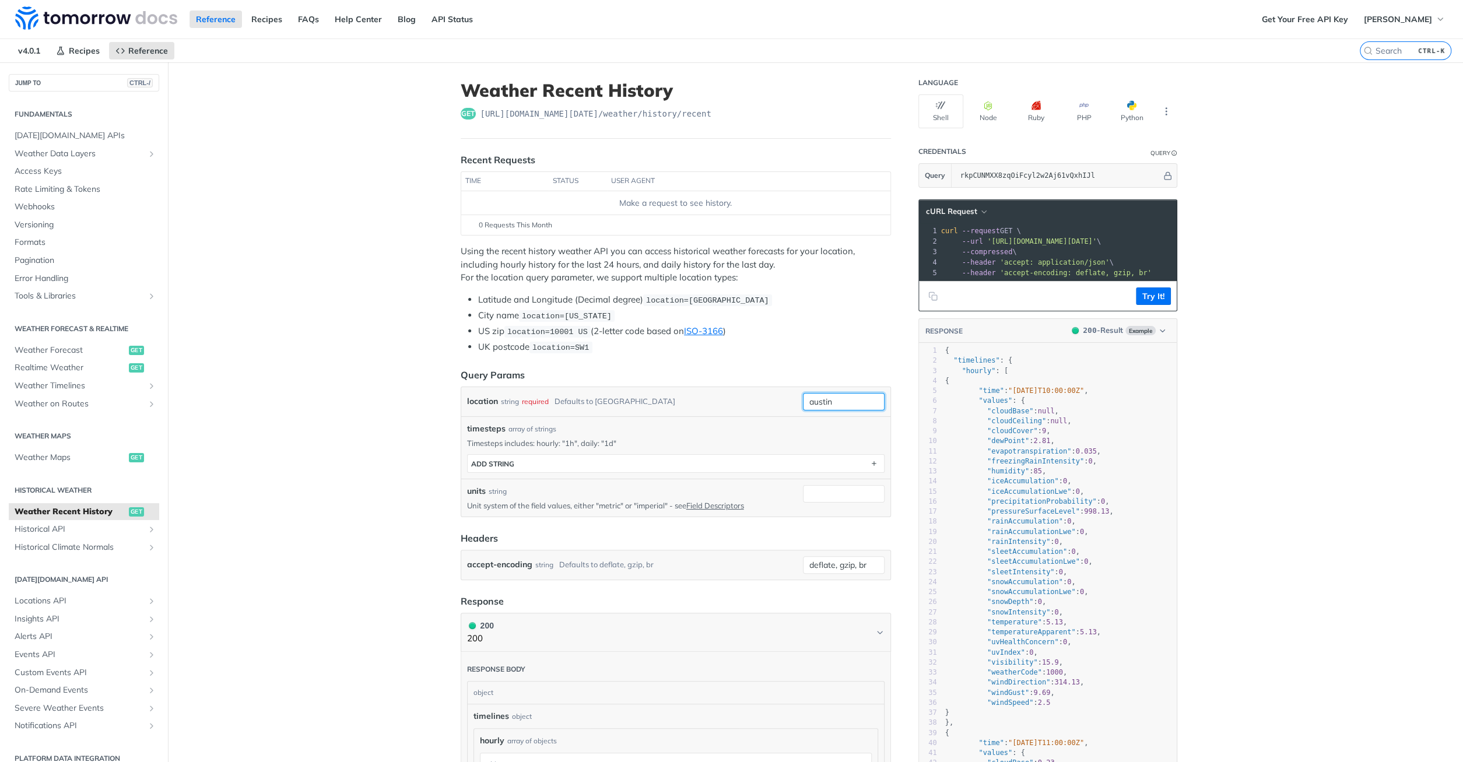
click at [835, 402] on input "austin" at bounding box center [844, 401] width 82 height 17
paste input "38.00302854392565, 23.882483661620476"
type input "38.00302854392565, 23.882483661620476"
click at [867, 438] on p "Timesteps includes: hourly: "1h", daily: "1d"" at bounding box center [676, 443] width 418 height 10
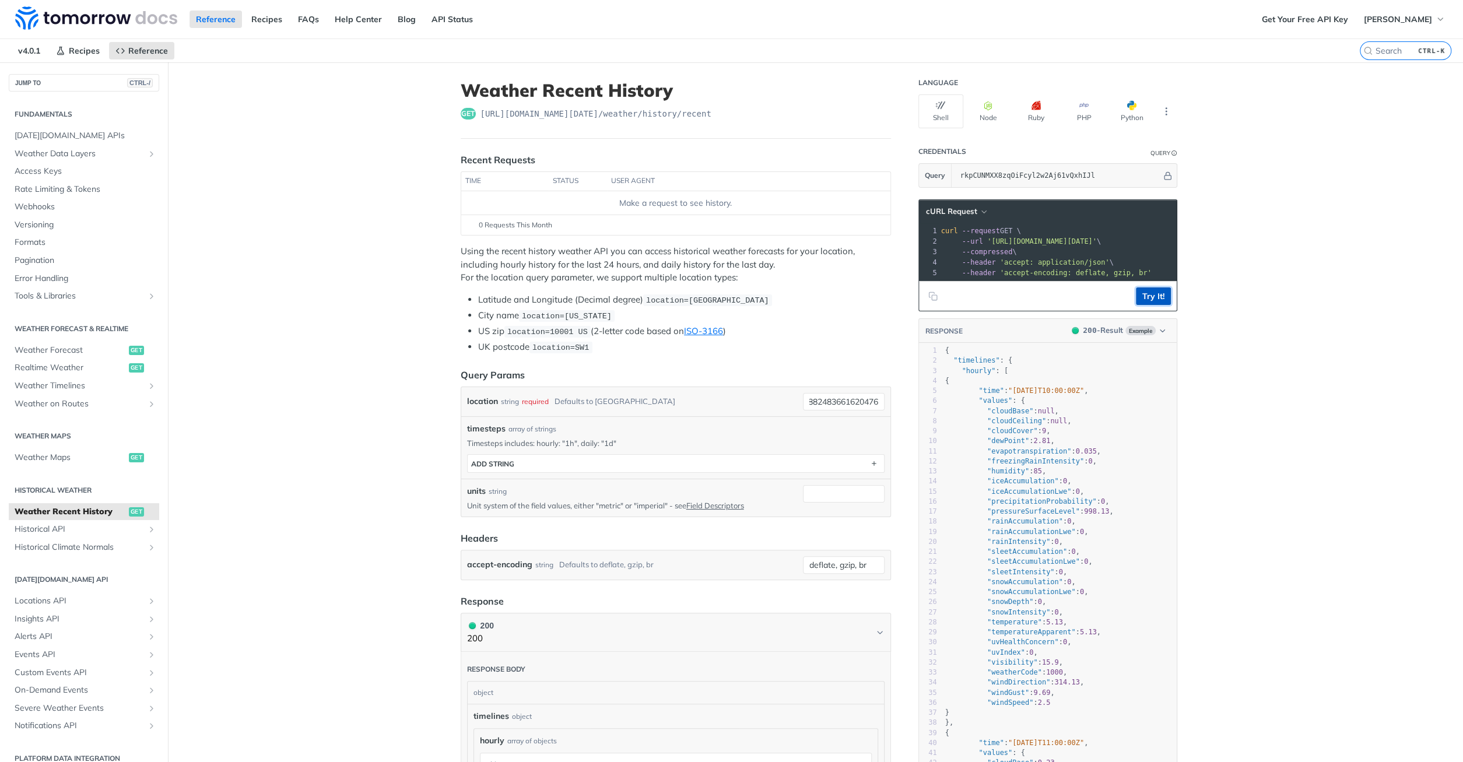
click at [1162, 293] on button "Try It!" at bounding box center [1153, 296] width 35 height 17
click at [53, 640] on span "Alerts API" at bounding box center [79, 637] width 129 height 12
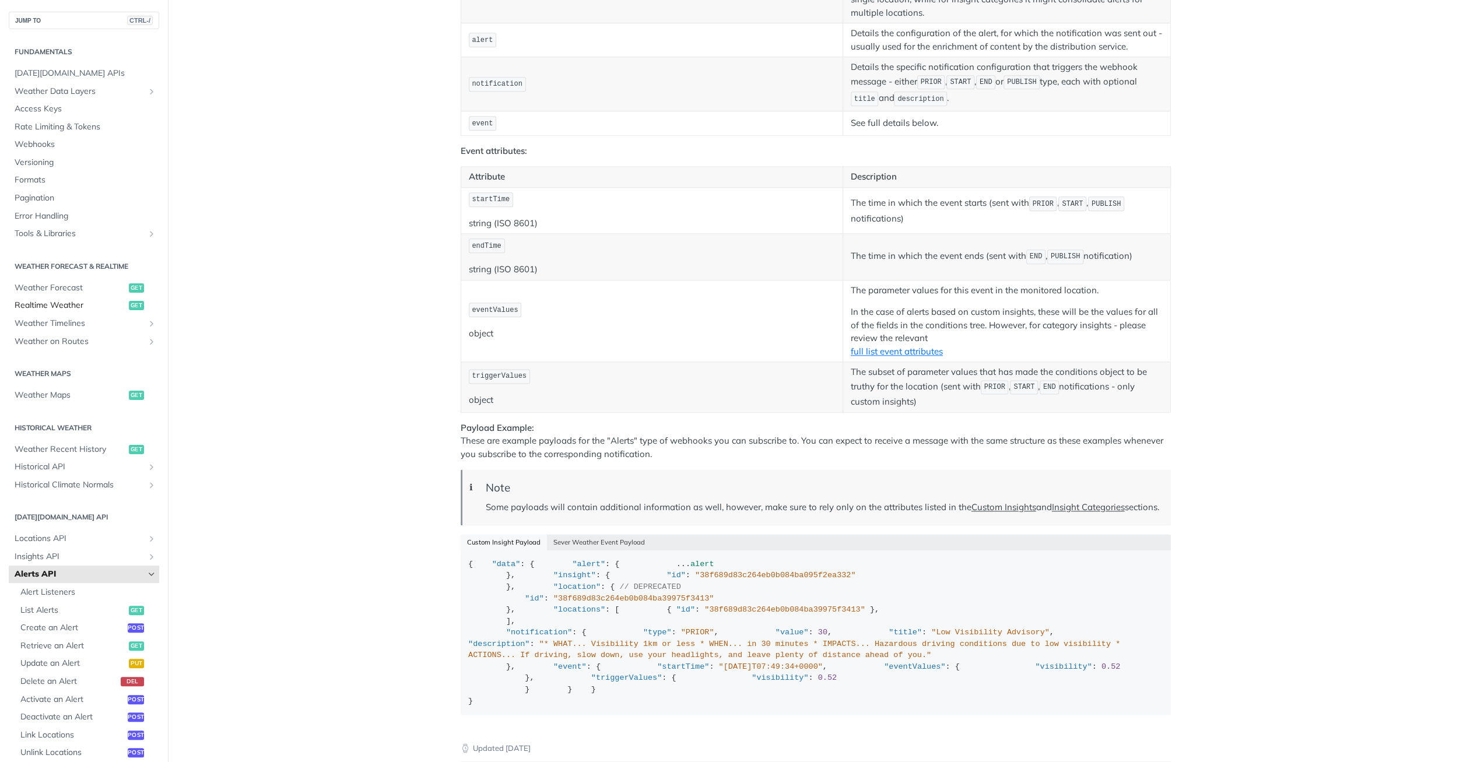
click at [63, 307] on span "Realtime Weather" at bounding box center [70, 306] width 111 height 12
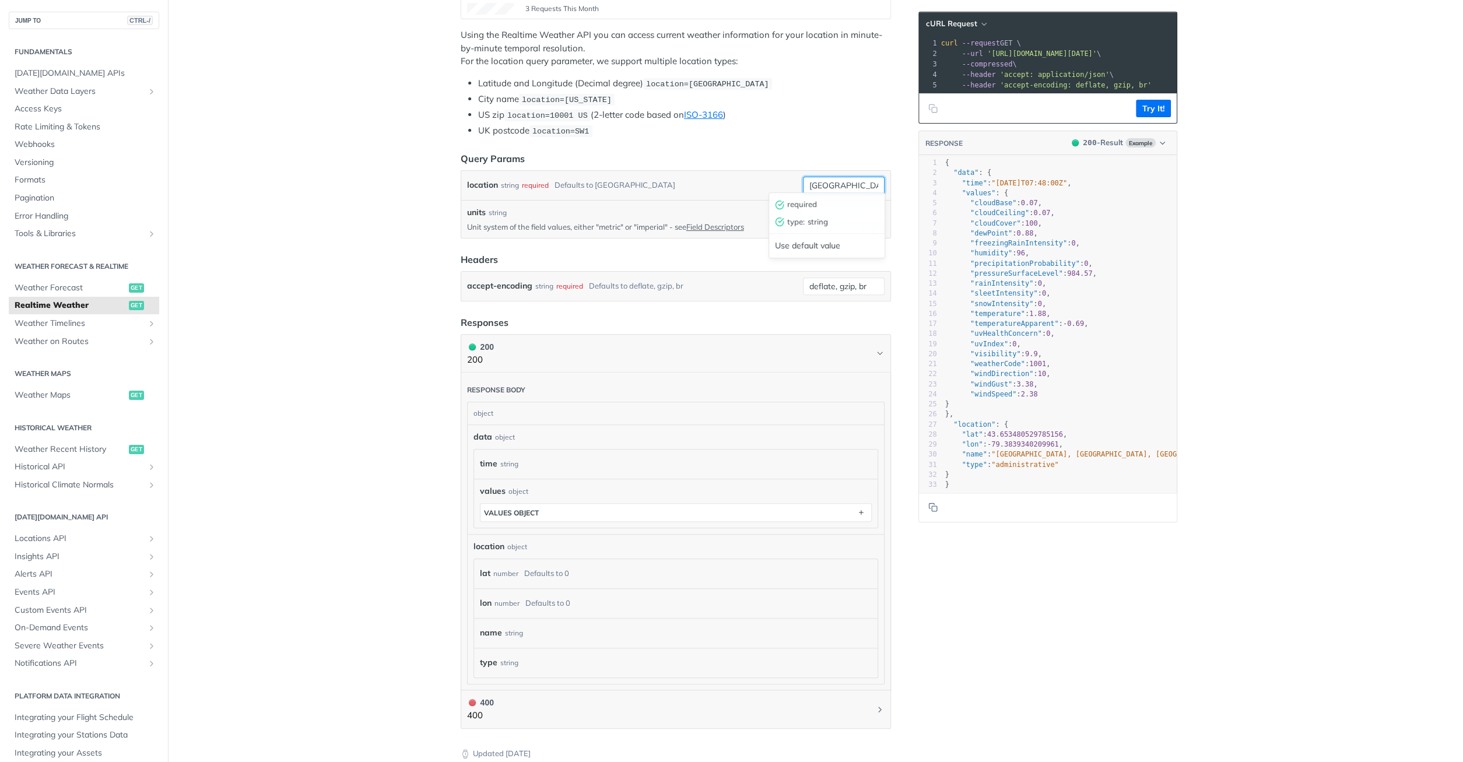
click at [852, 178] on input "[GEOGRAPHIC_DATA]" at bounding box center [844, 185] width 82 height 17
paste input "38.00302854392565, 23.882483661620476"
type input "38.00302854392565, 23.882483661620476"
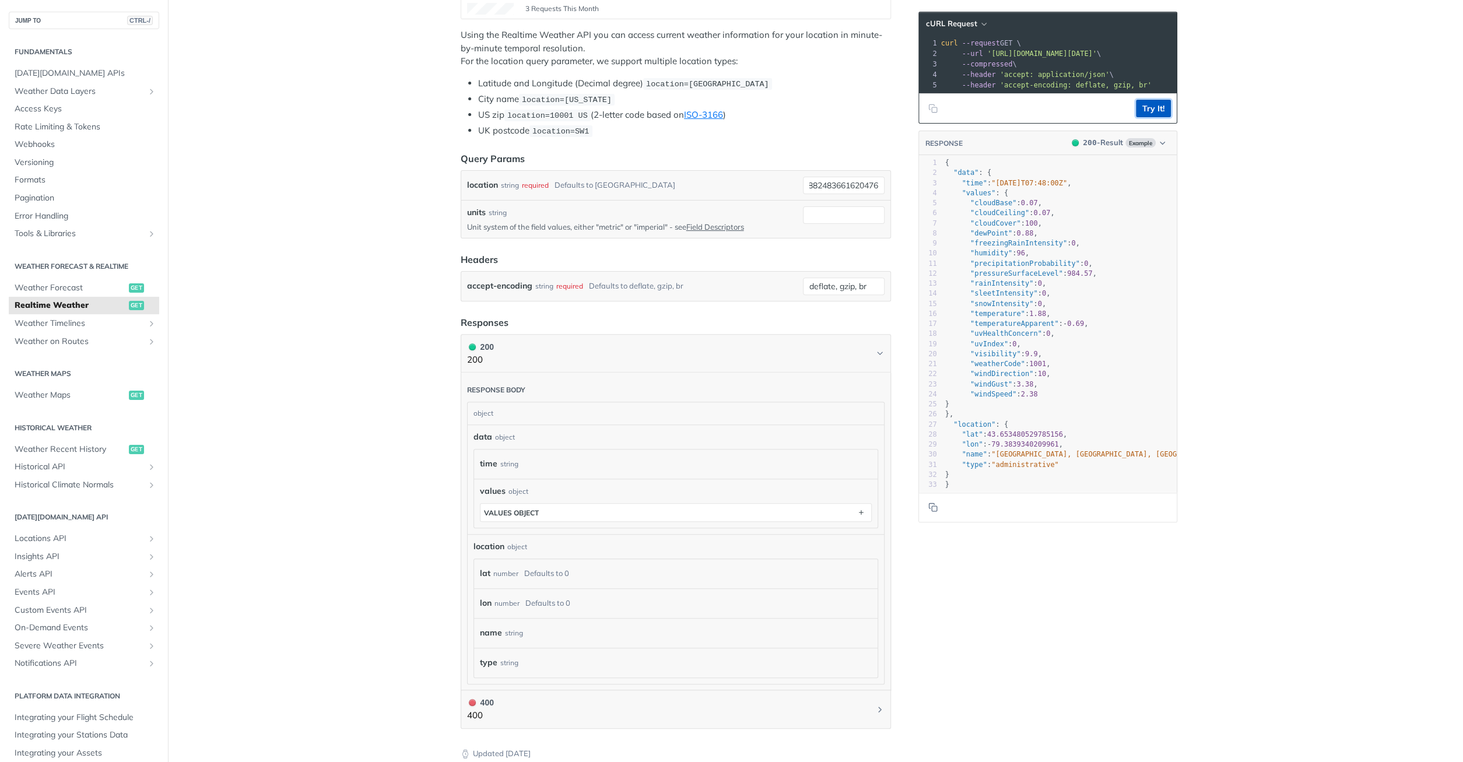
click at [1161, 111] on button "Try It!" at bounding box center [1153, 108] width 35 height 17
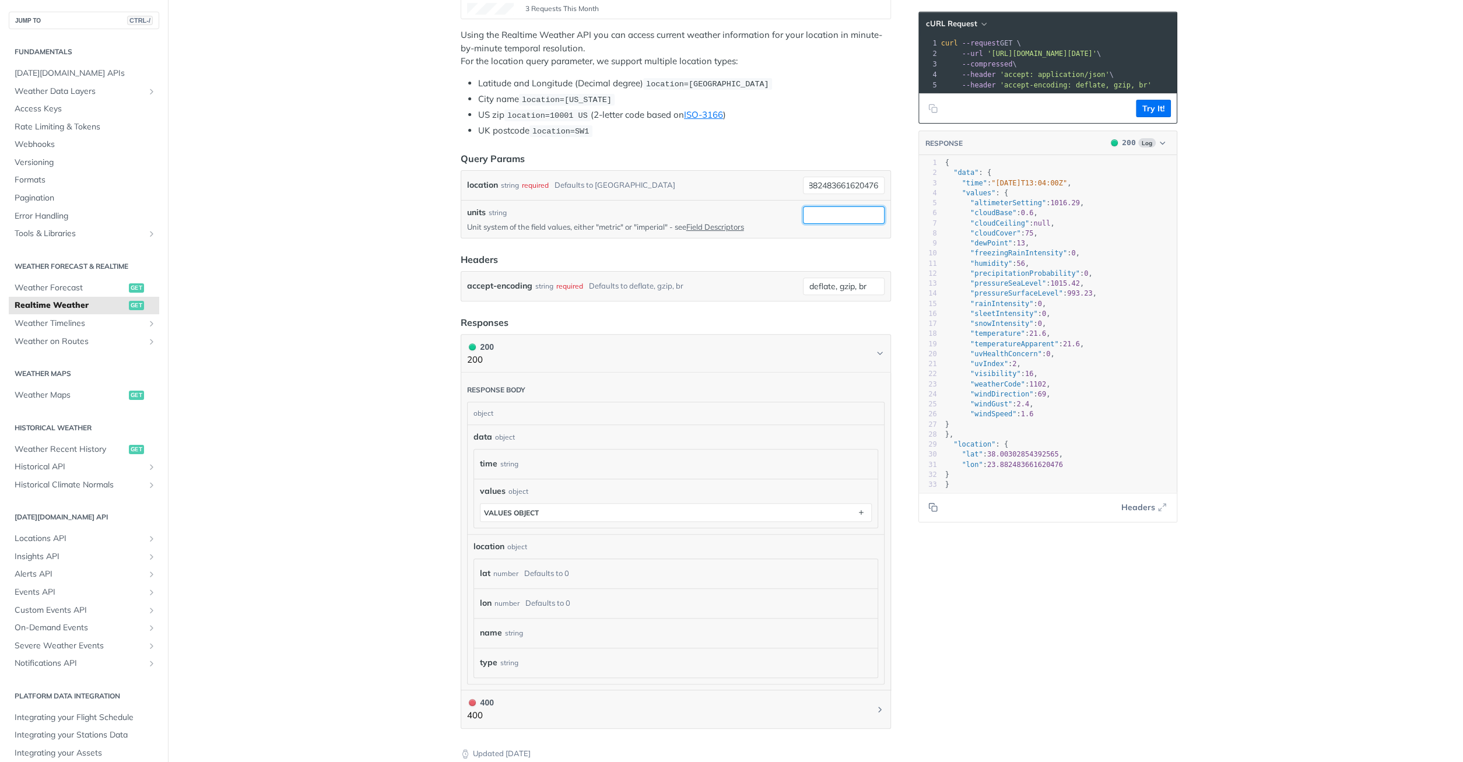
click at [860, 208] on input "units" at bounding box center [844, 214] width 82 height 17
type input "metric"
click at [1112, 62] on pre "--compressed \" at bounding box center [1253, 64] width 628 height 10
drag, startPoint x: 1117, startPoint y: 51, endPoint x: 1198, endPoint y: 53, distance: 81.1
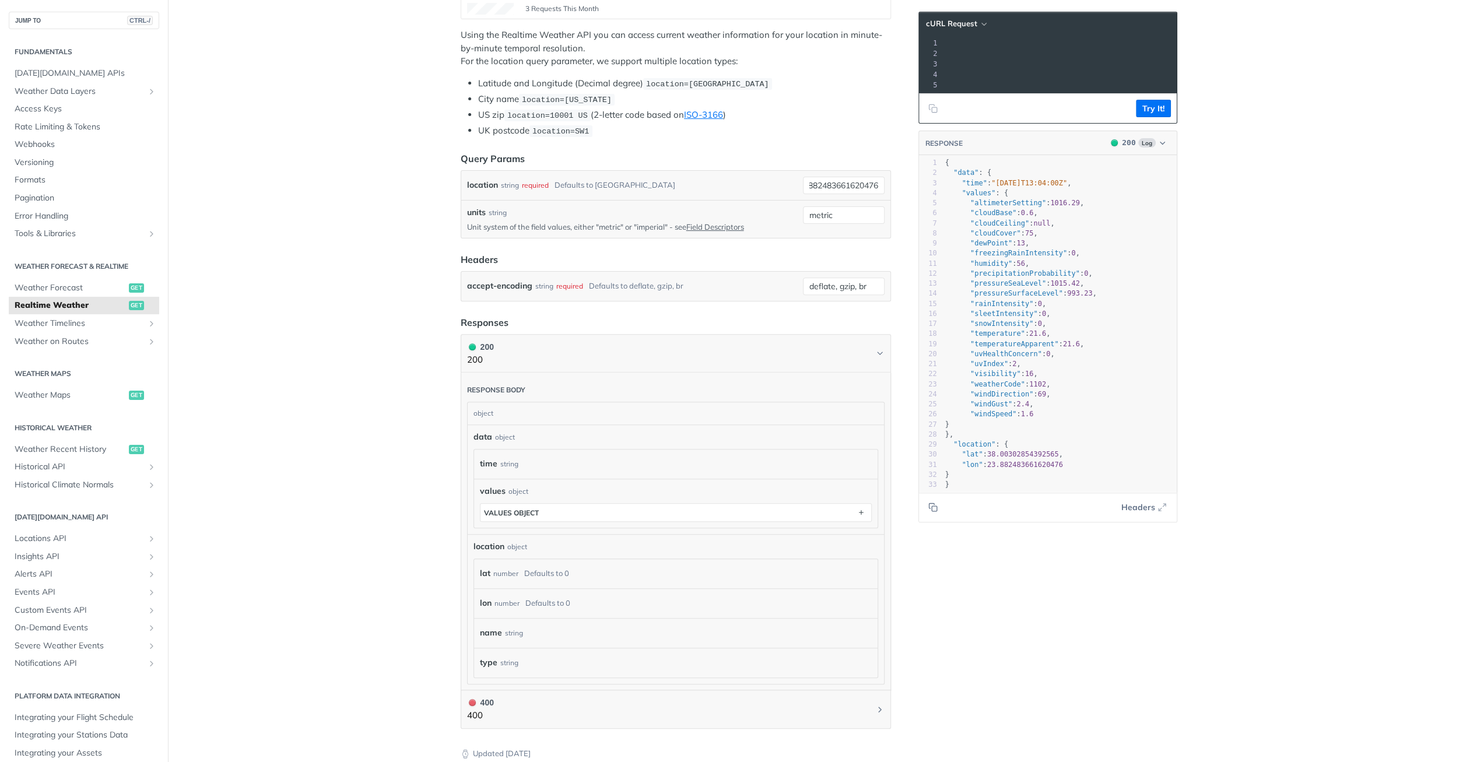
click at [1198, 53] on main "JUMP TO CTRL-/ Fundamentals [DATE][DOMAIN_NAME] APIs Weather Data Layers Core P…" at bounding box center [731, 343] width 1463 height 1105
click at [854, 51] on span "'[URL][DOMAIN_NAME][DATE]'" at bounding box center [800, 54] width 110 height 8
drag, startPoint x: 1161, startPoint y: 57, endPoint x: 1184, endPoint y: 56, distance: 23.3
click at [1184, 56] on div "Language Shell Node Ruby PHP Python Credentials Query Query rkpCUNMXX8zqOiFcyl2…" at bounding box center [1049, 343] width 280 height 1105
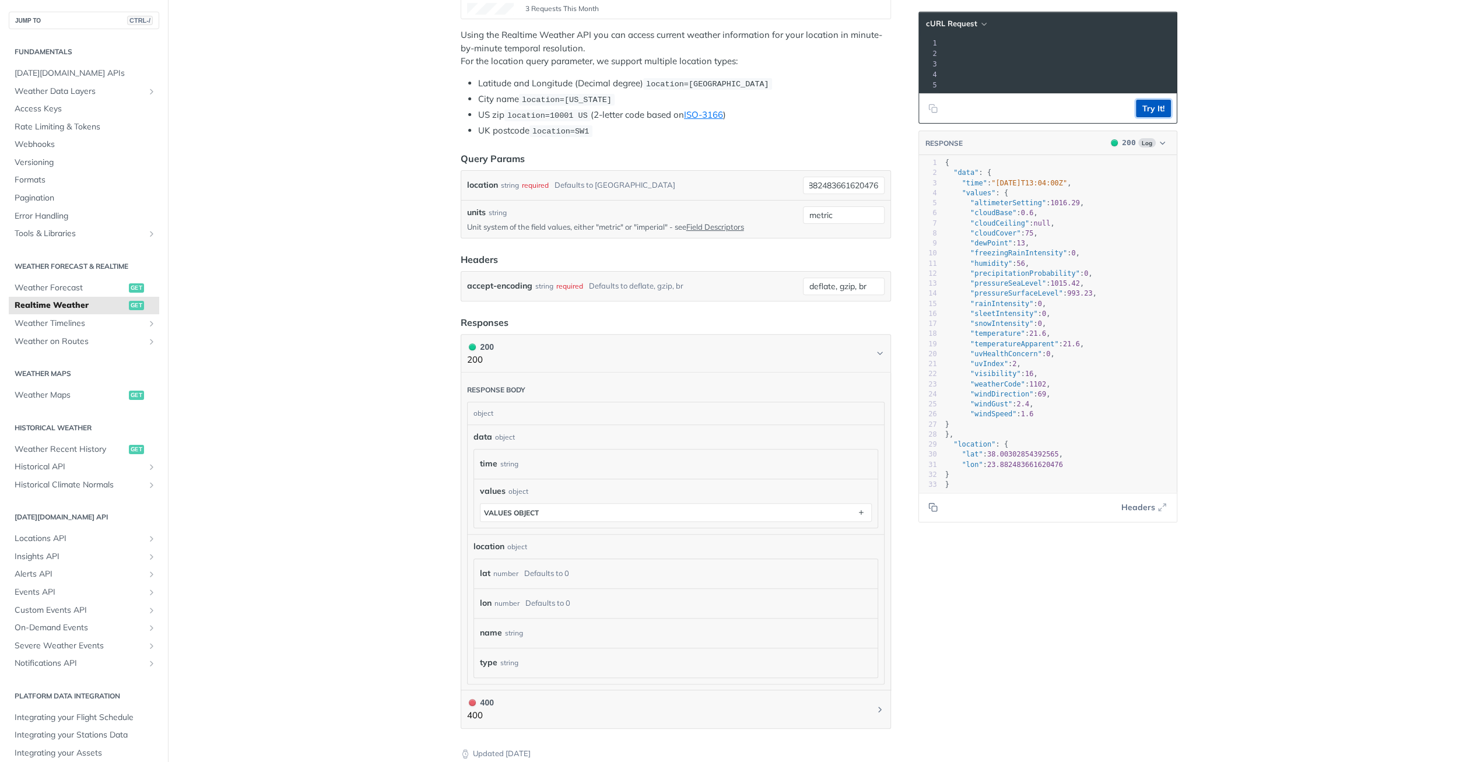
click at [1153, 109] on button "Try It!" at bounding box center [1153, 108] width 35 height 17
click at [59, 398] on span "Weather Maps" at bounding box center [70, 396] width 111 height 12
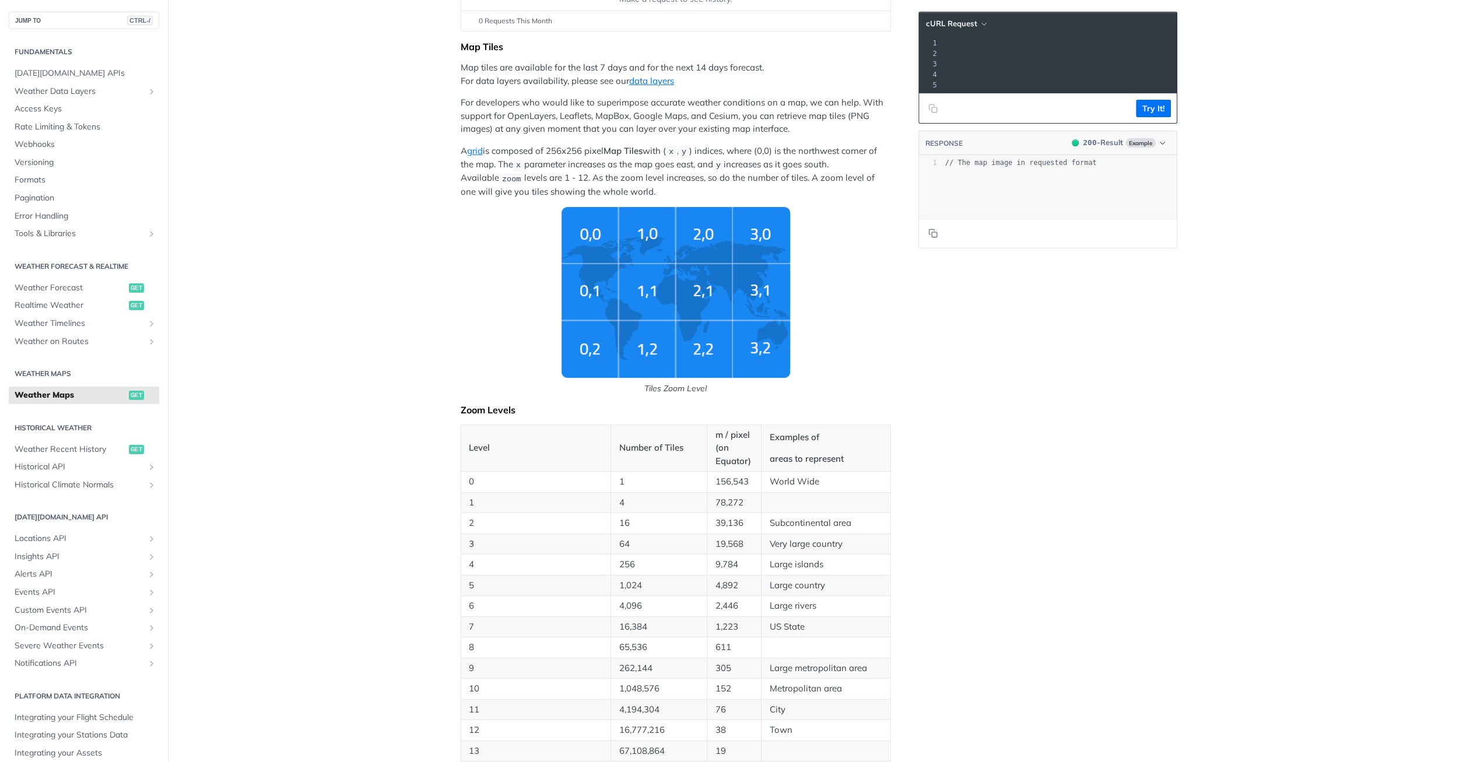
scroll to position [350, 0]
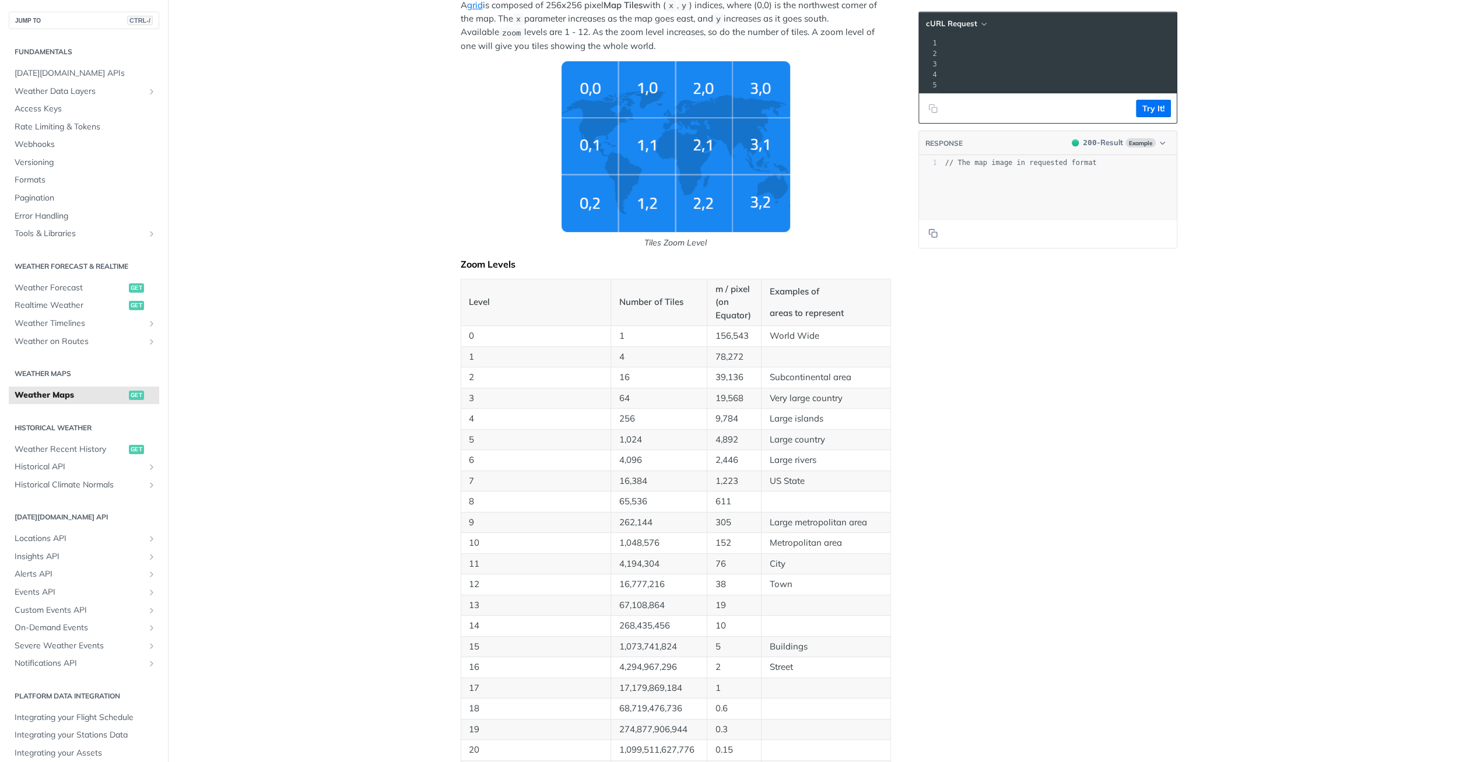
click at [685, 145] on img "Tiles Zoom Level" at bounding box center [676, 146] width 229 height 171
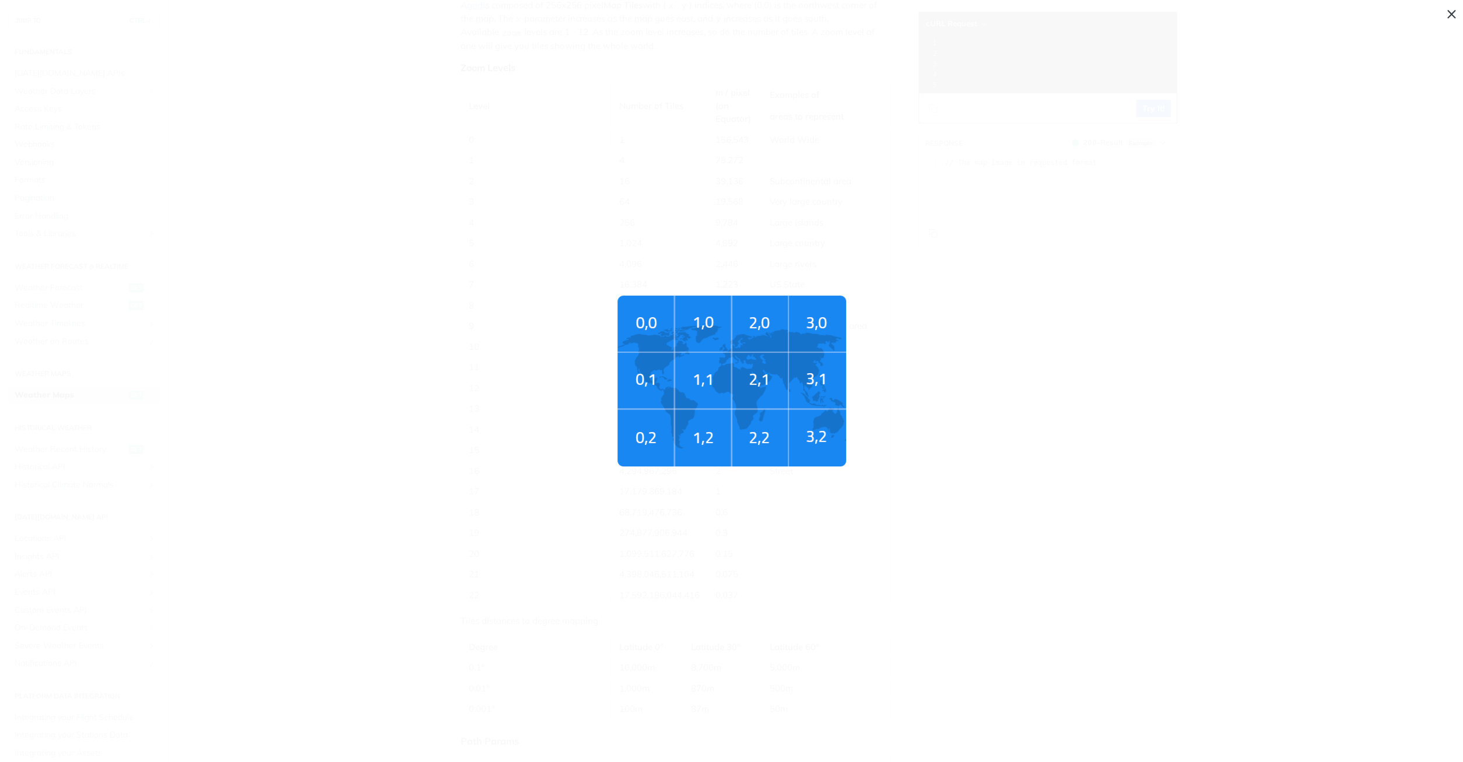
click at [753, 376] on img "Tiles Zoom Level" at bounding box center [732, 381] width 229 height 171
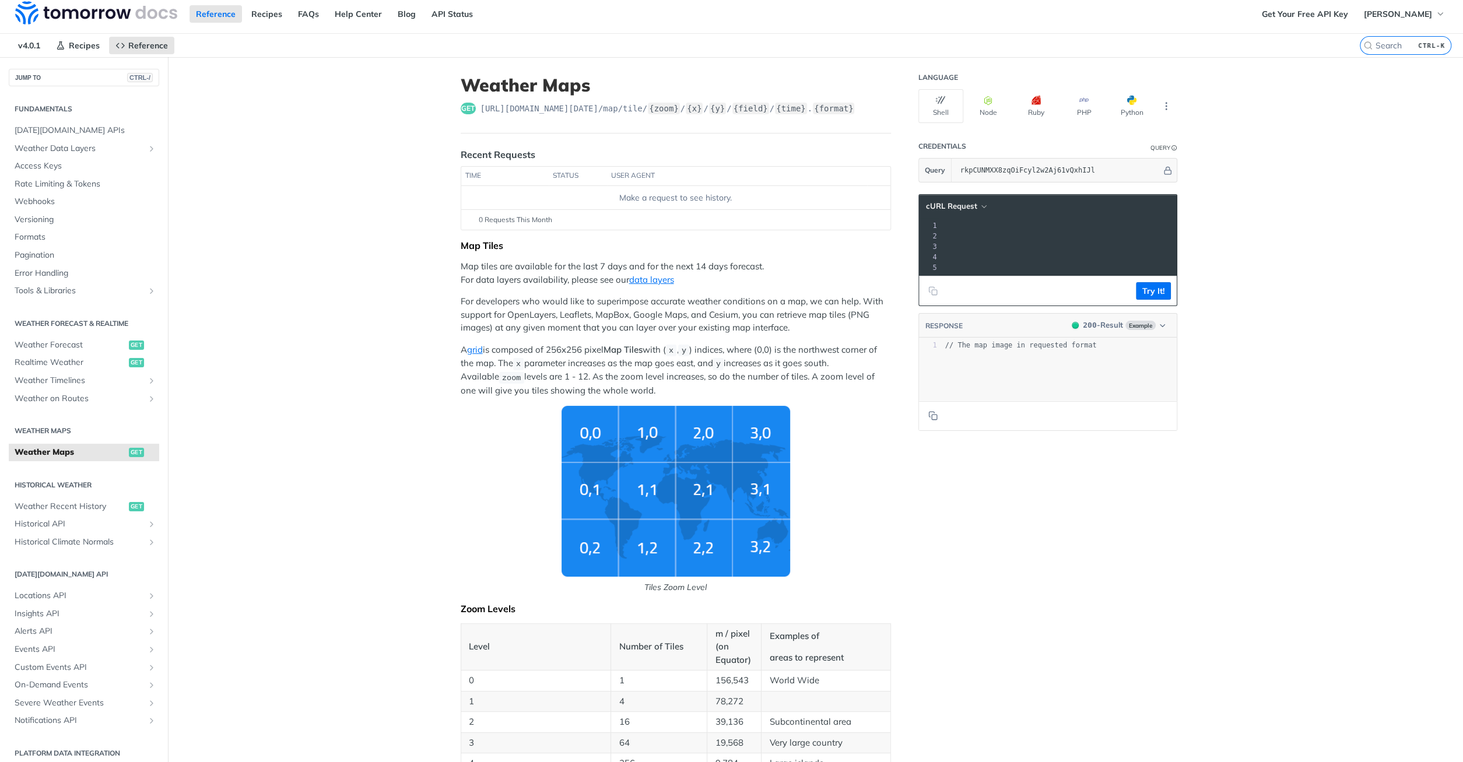
scroll to position [0, 0]
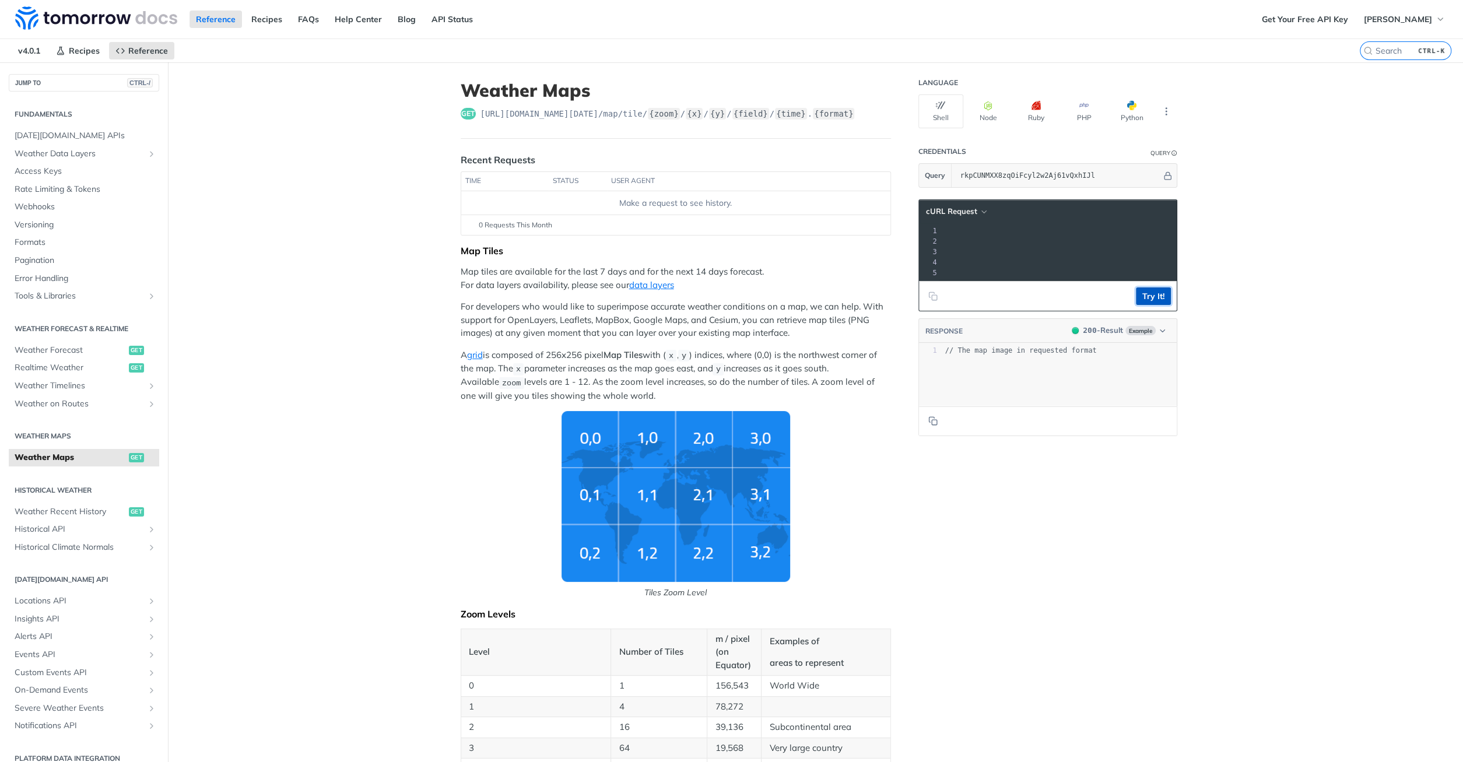
click at [1152, 294] on button "Try It!" at bounding box center [1153, 296] width 35 height 17
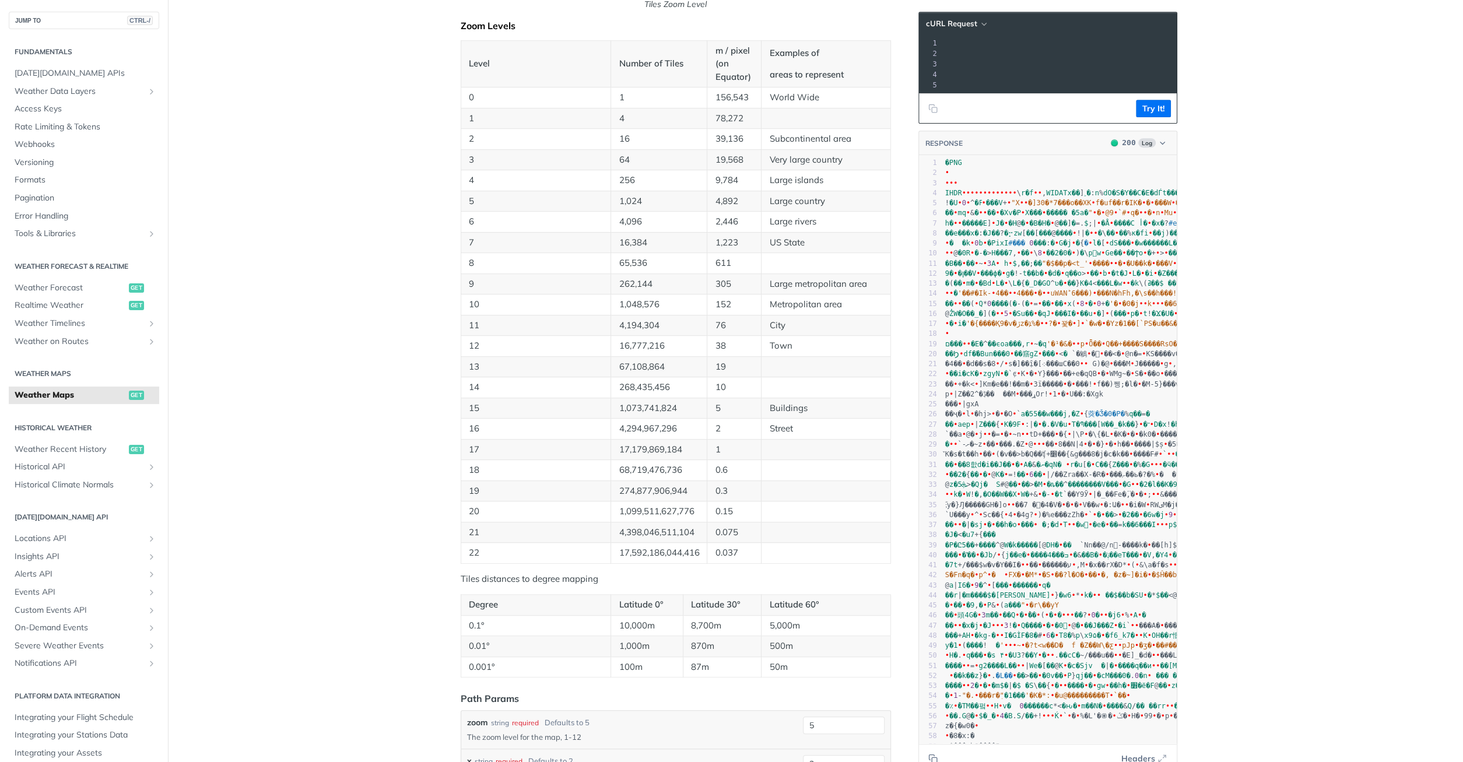
scroll to position [588, 0]
click at [1165, 143] on icon "button" at bounding box center [1162, 143] width 9 height 9
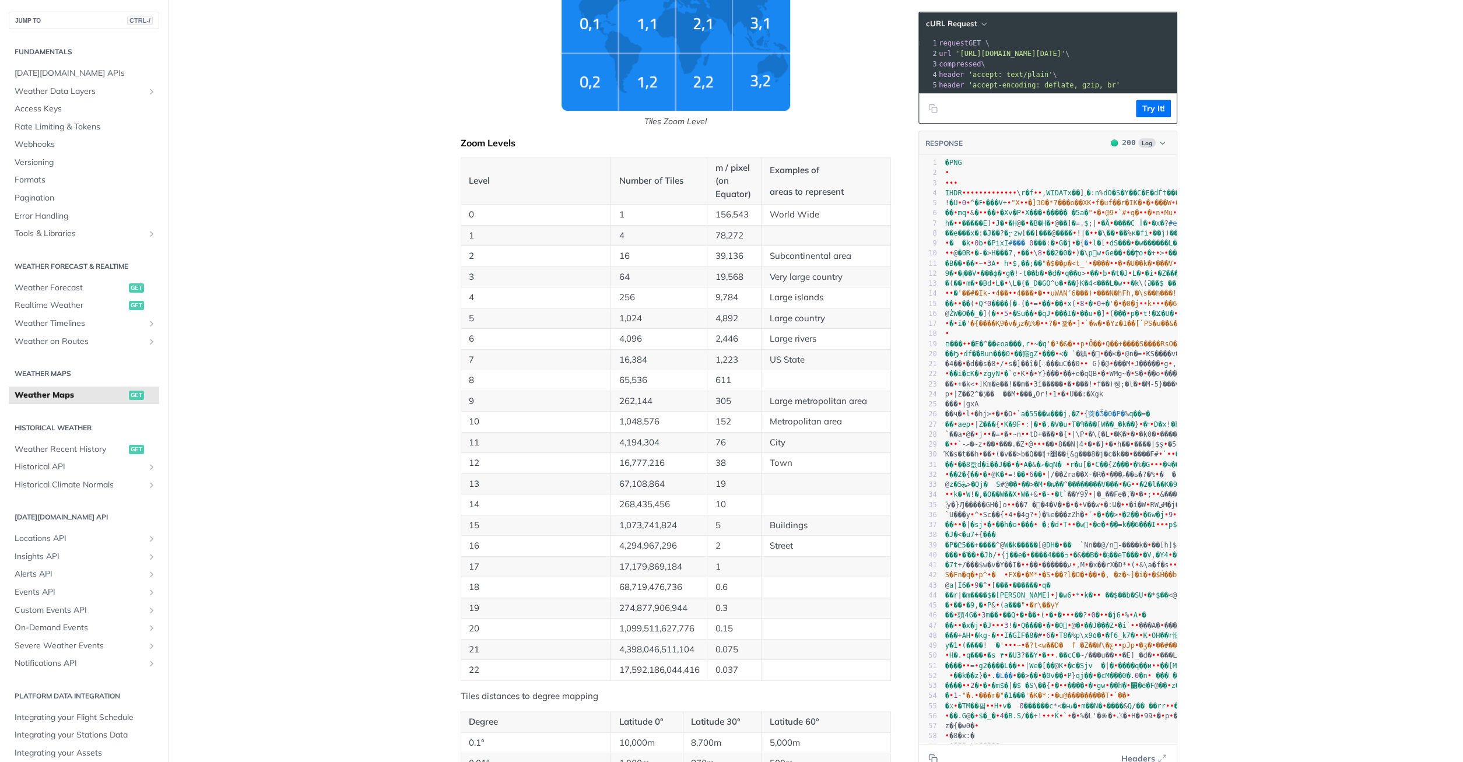
scroll to position [0, 108]
drag, startPoint x: 1039, startPoint y: 52, endPoint x: 1184, endPoint y: 57, distance: 145.3
click at [1184, 57] on div "Language Shell Node Ruby PHP Python Credentials Query Query rkpCUNMXX8zqOiFcyl2…" at bounding box center [1049, 544] width 280 height 1907
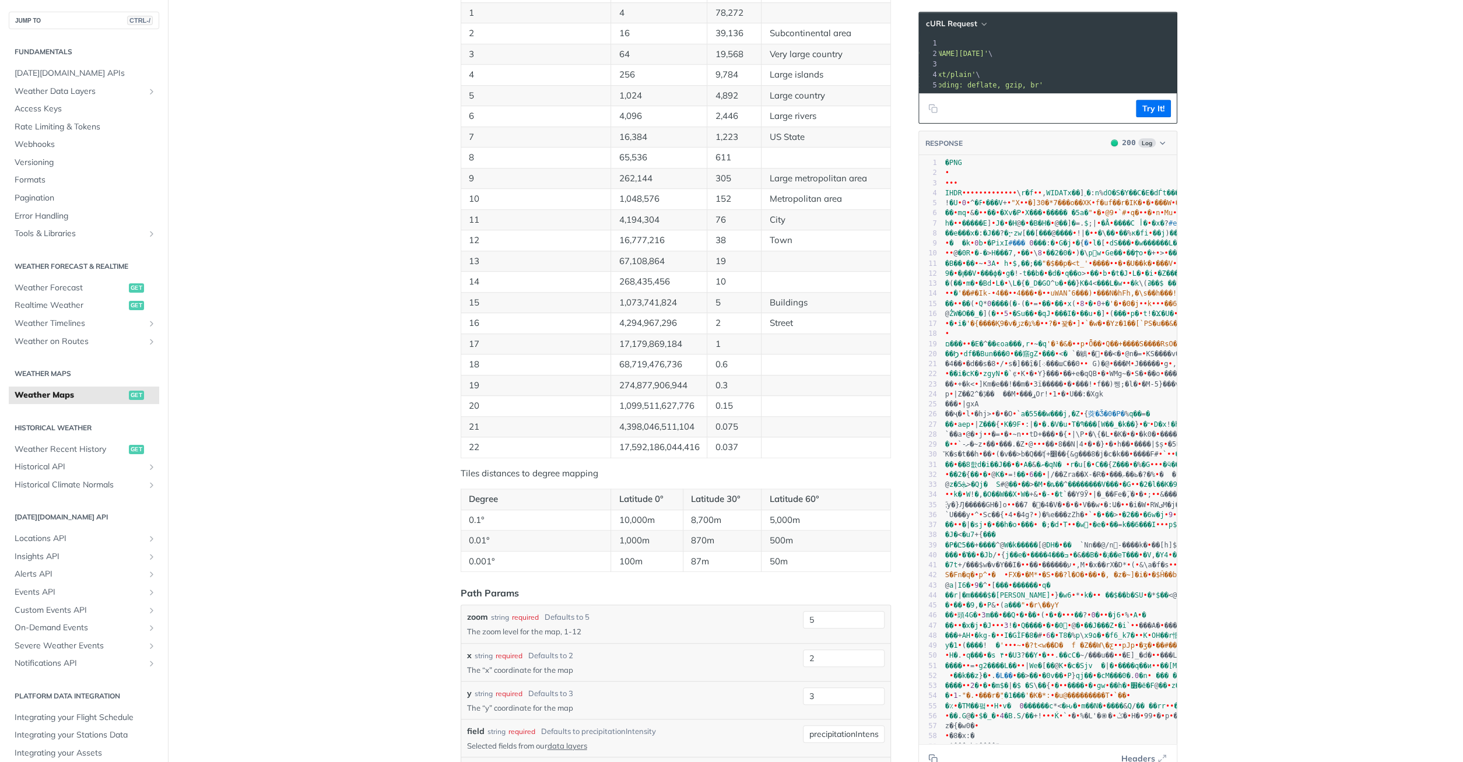
scroll to position [704, 0]
